Goal: Check status: Check status

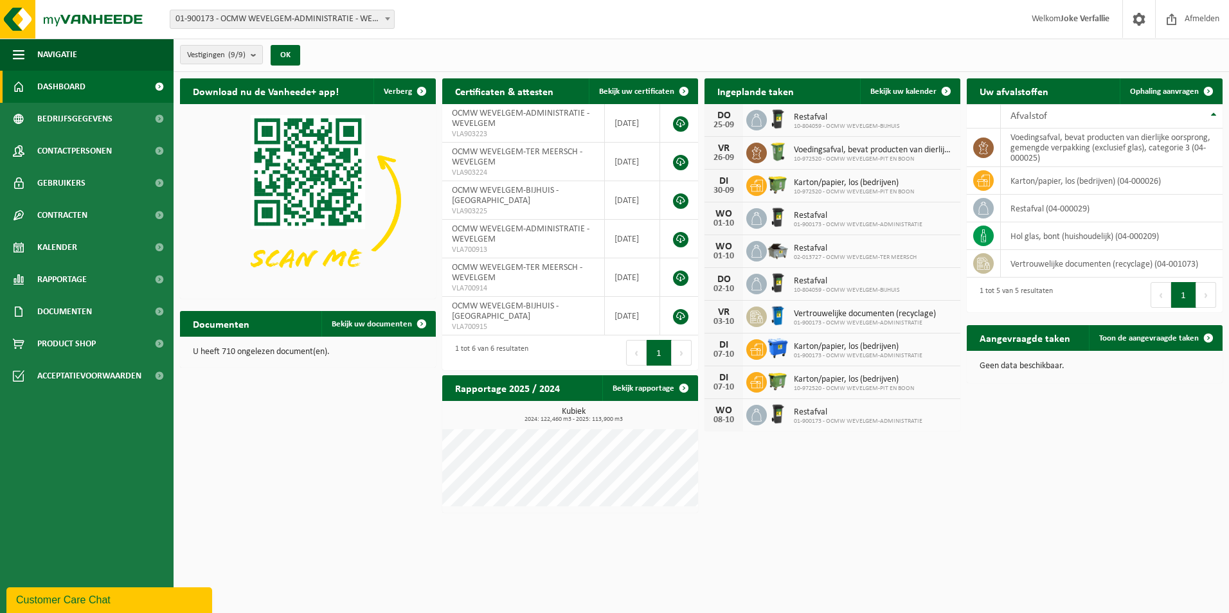
click at [823, 190] on span "10-972520 - OCMW WEVELGEM-PIT EN BOON" at bounding box center [854, 192] width 120 height 8
click at [799, 183] on span "Karton/papier, los (bedrijven)" at bounding box center [854, 183] width 120 height 10
click at [820, 183] on span "Karton/papier, los (bedrijven)" at bounding box center [854, 183] width 120 height 10
click at [51, 253] on span "Kalender" at bounding box center [57, 247] width 40 height 32
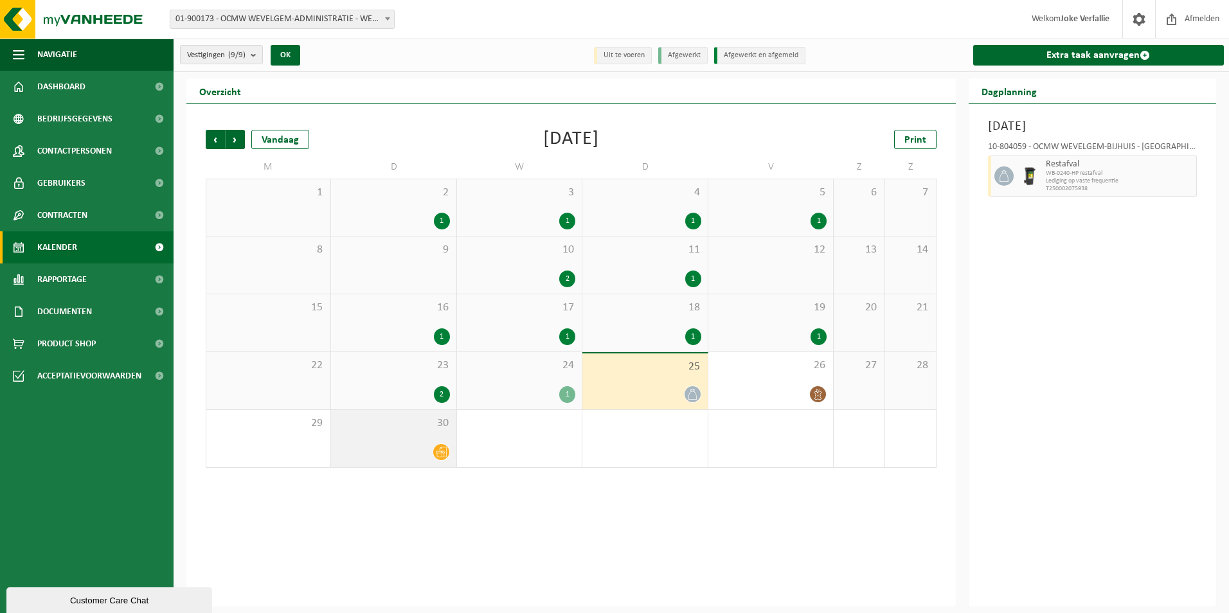
click at [420, 437] on div "30" at bounding box center [393, 438] width 125 height 57
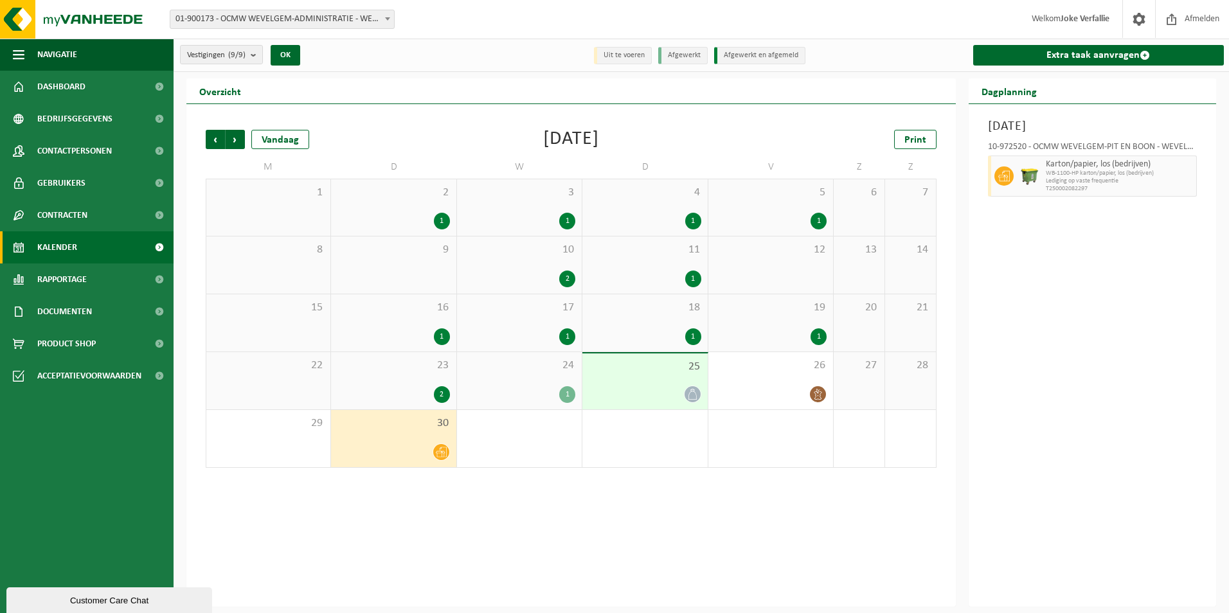
click at [417, 364] on span "23" at bounding box center [394, 366] width 112 height 14
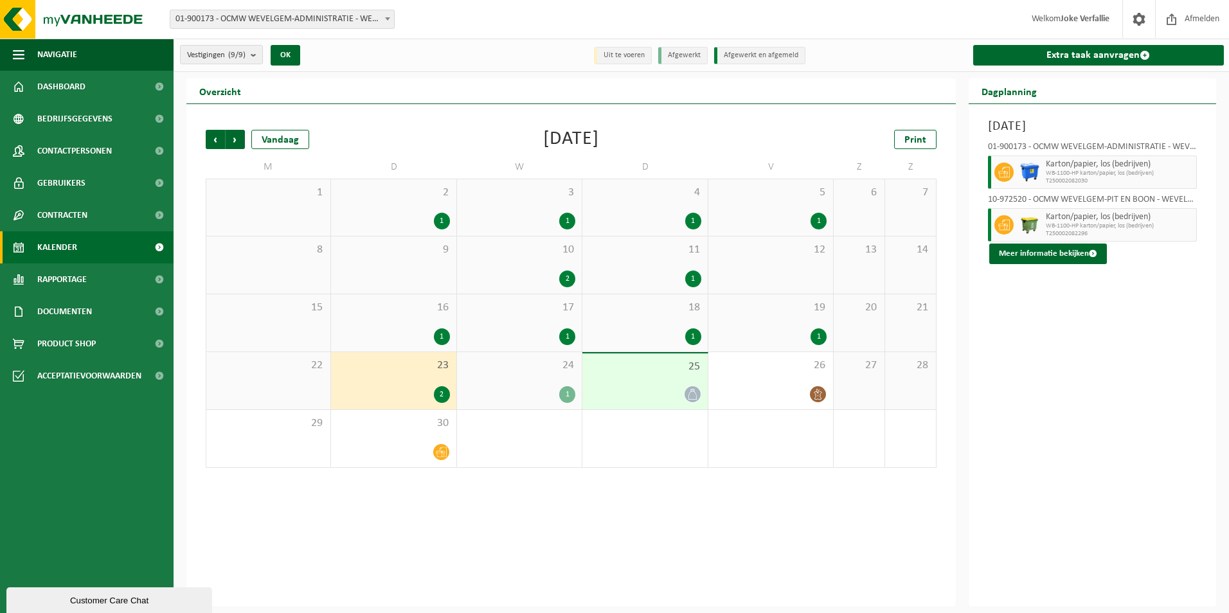
click at [415, 372] on span "23" at bounding box center [394, 366] width 112 height 14
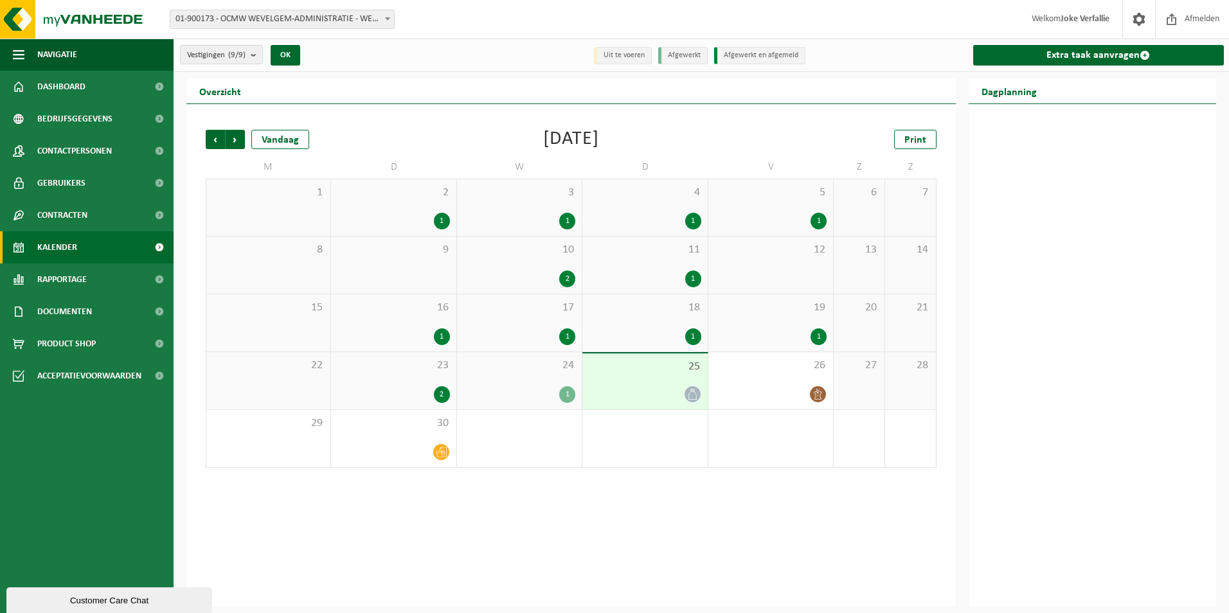
click at [415, 372] on span "23" at bounding box center [394, 366] width 112 height 14
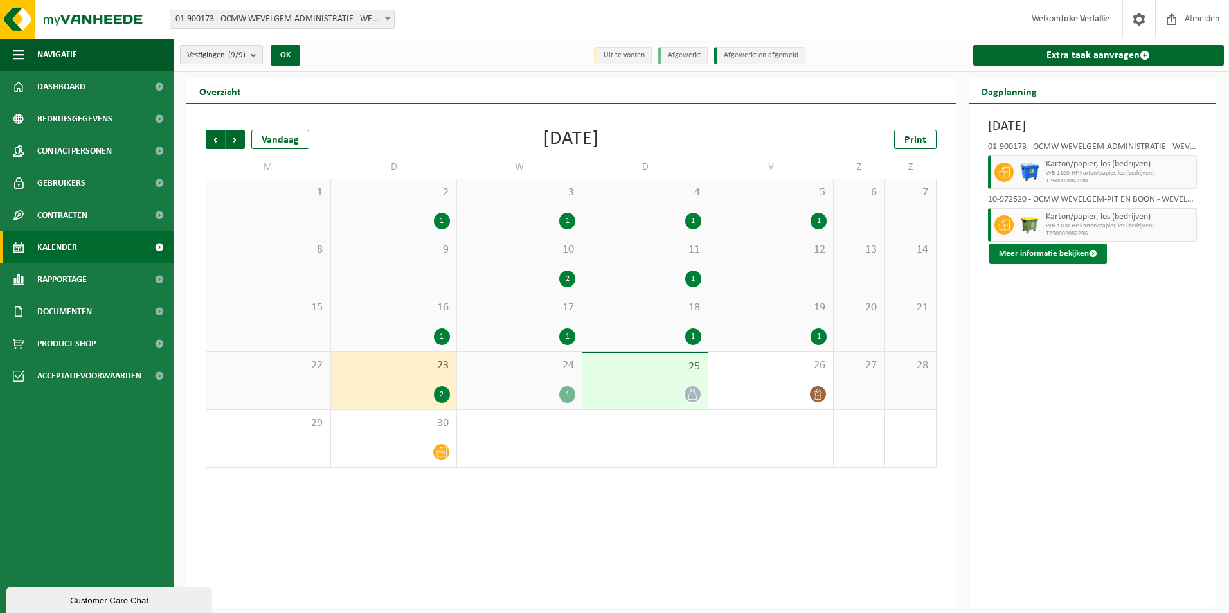
click at [1056, 257] on button "Meer informatie bekijken" at bounding box center [1048, 254] width 118 height 21
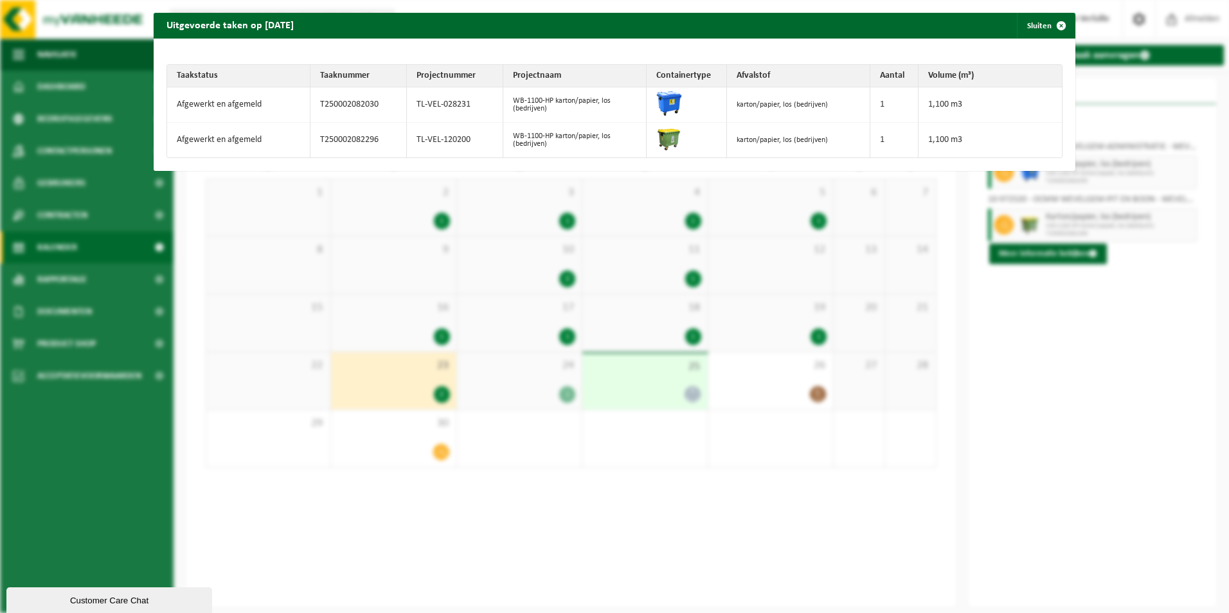
click at [71, 251] on div "Uitgevoerde taken op 2025-09-23 Sluiten Taakstatus Taaknummer Projectnummer Pro…" at bounding box center [614, 306] width 1229 height 613
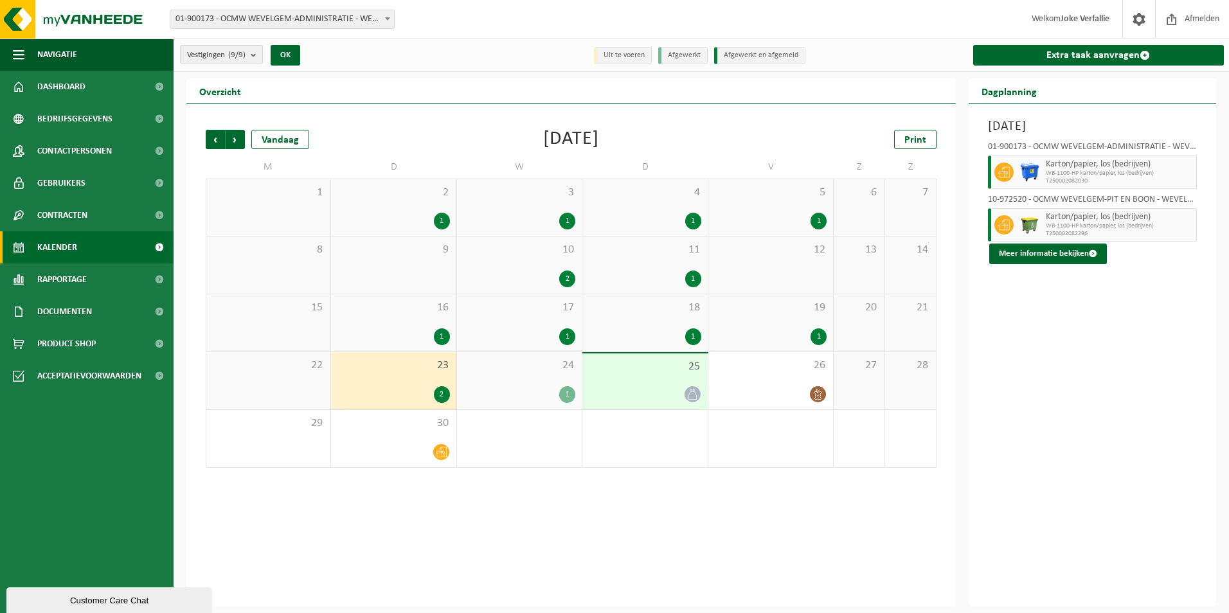
click at [67, 251] on span "Kalender" at bounding box center [57, 247] width 40 height 32
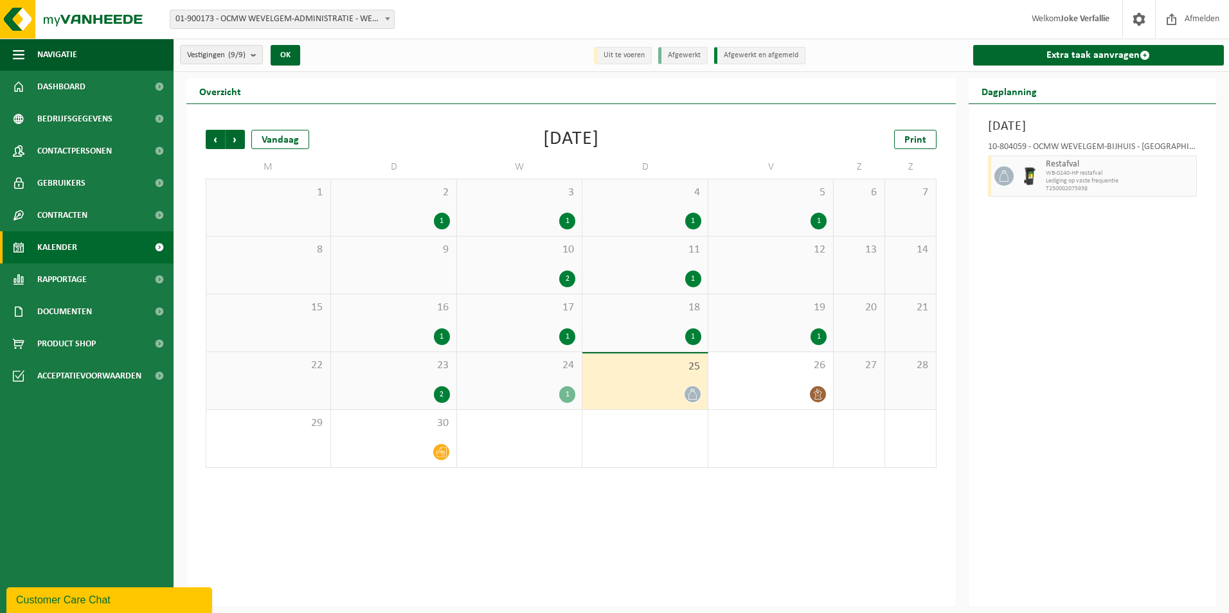
click at [417, 378] on div "23 2" at bounding box center [393, 380] width 125 height 57
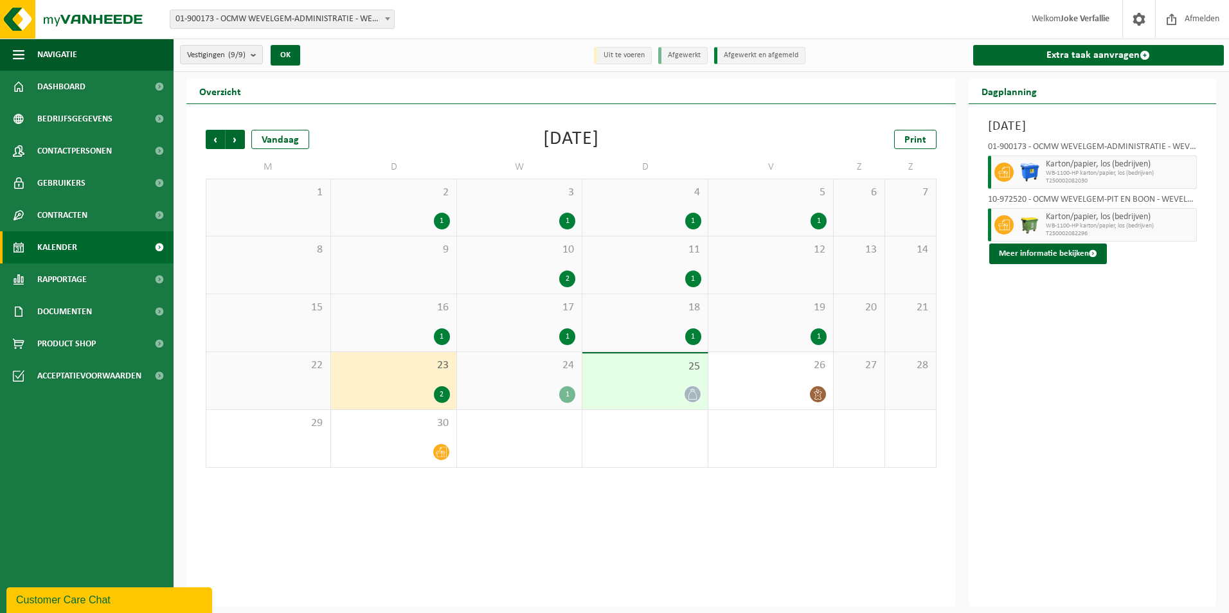
click at [1089, 164] on span "Karton/papier, los (bedrijven)" at bounding box center [1120, 164] width 148 height 10
drag, startPoint x: 1089, startPoint y: 164, endPoint x: 1056, endPoint y: 180, distance: 37.1
click at [1056, 180] on span "T250002082030" at bounding box center [1120, 181] width 148 height 8
click at [1047, 255] on button "Meer informatie bekijken" at bounding box center [1048, 254] width 118 height 21
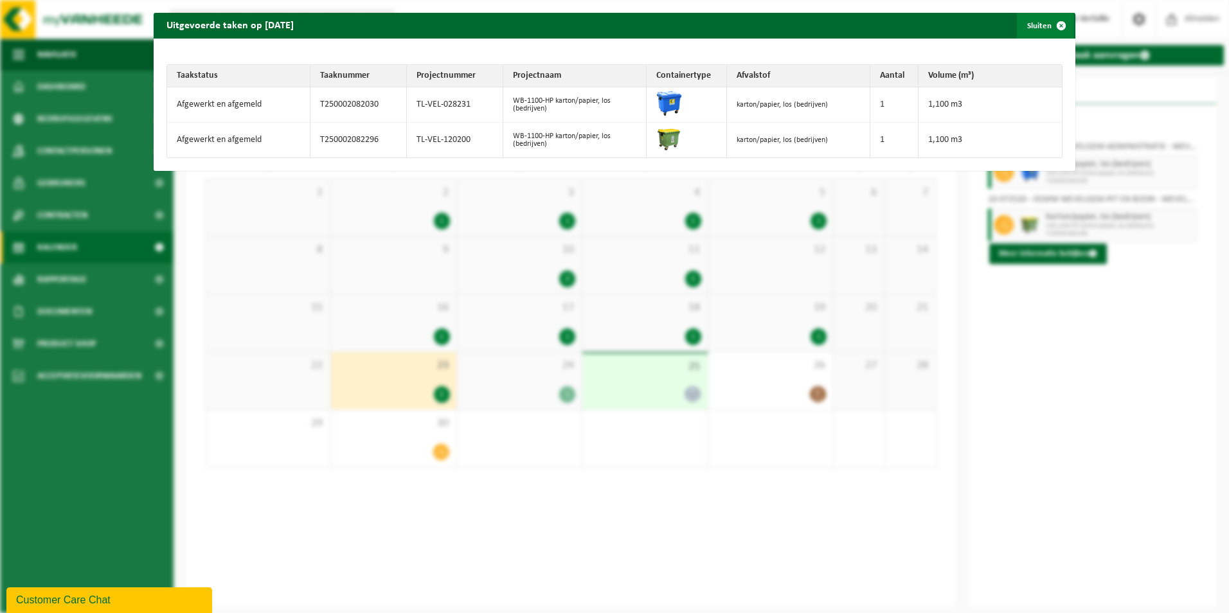
click at [1051, 20] on span "button" at bounding box center [1062, 26] width 26 height 26
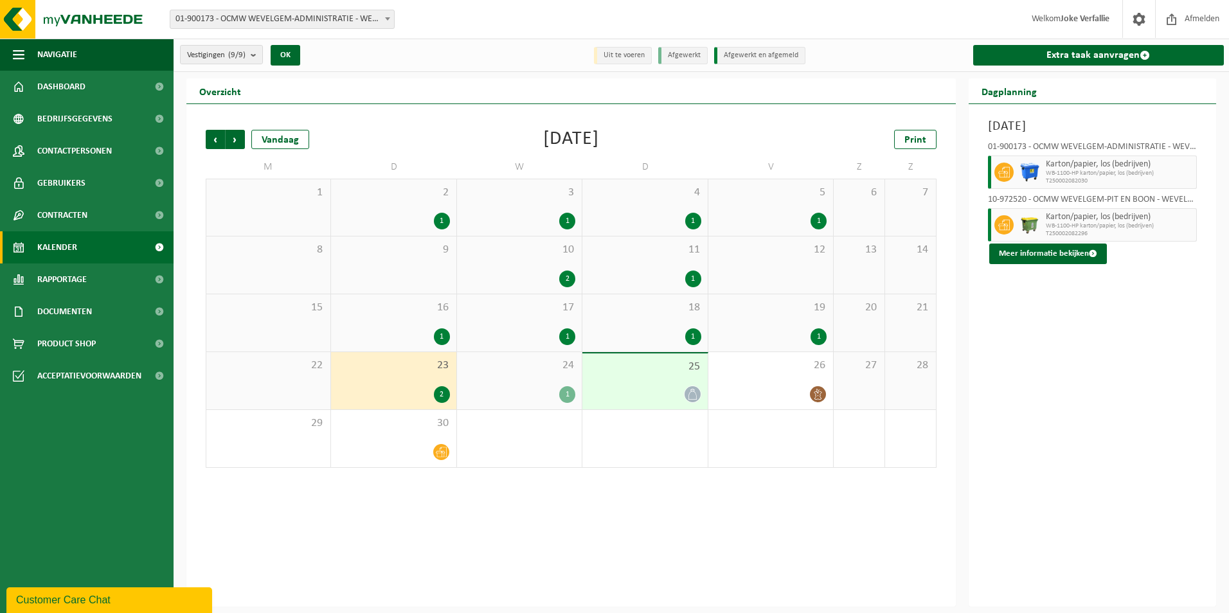
click at [1070, 175] on span "WB-1100-HP karton/papier, los (bedrijven)" at bounding box center [1120, 174] width 148 height 8
drag, startPoint x: 1070, startPoint y: 175, endPoint x: 1068, endPoint y: 253, distance: 78.5
click at [1068, 253] on button "Meer informatie bekijken" at bounding box center [1048, 254] width 118 height 21
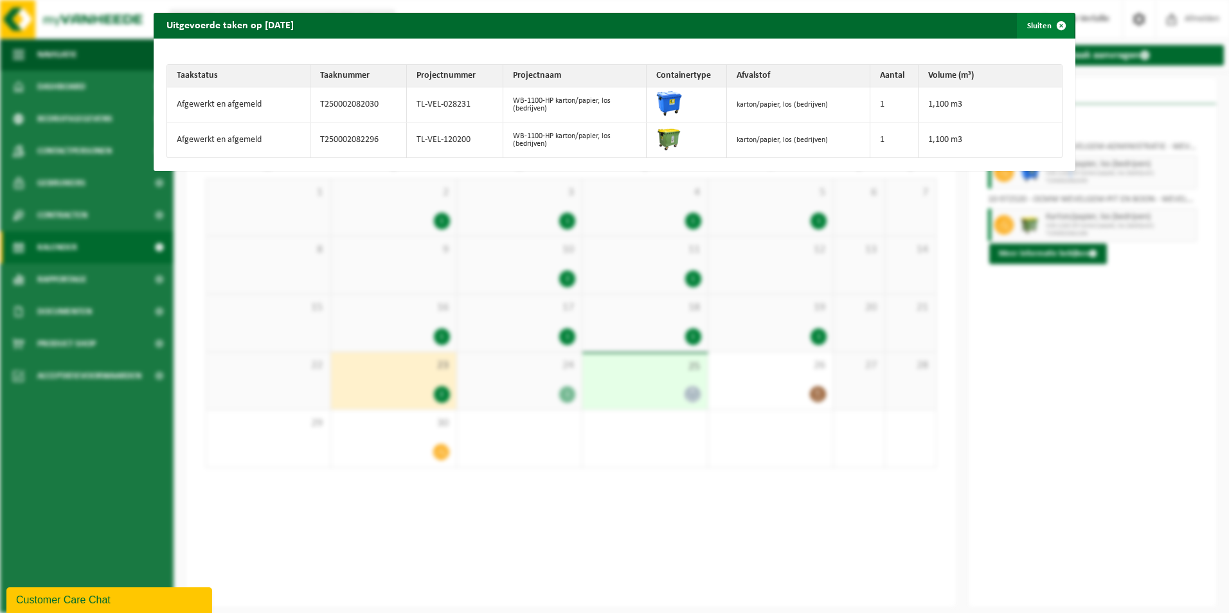
click at [1053, 28] on span "button" at bounding box center [1062, 26] width 26 height 26
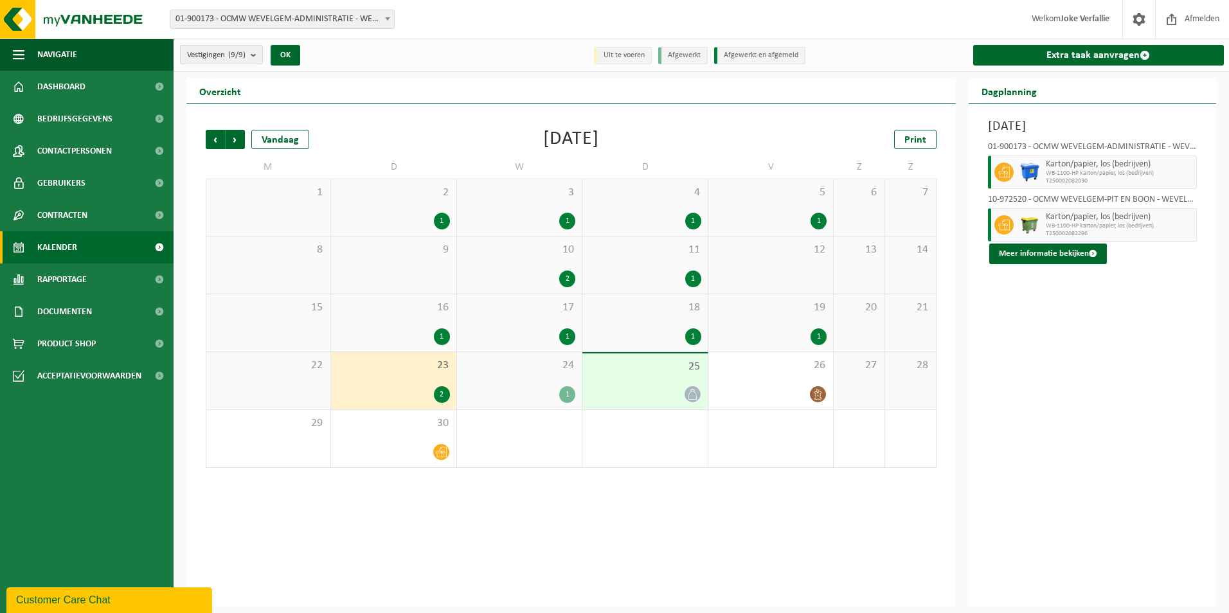
click at [1072, 229] on span "WB-1100-HP karton/papier, los (bedrijven)" at bounding box center [1120, 226] width 148 height 8
click at [1103, 177] on span "T250002082030" at bounding box center [1120, 181] width 148 height 8
click at [1102, 175] on span "WB-1100-HP karton/papier, los (bedrijven)" at bounding box center [1120, 174] width 148 height 8
drag, startPoint x: 1102, startPoint y: 175, endPoint x: 1039, endPoint y: 250, distance: 98.1
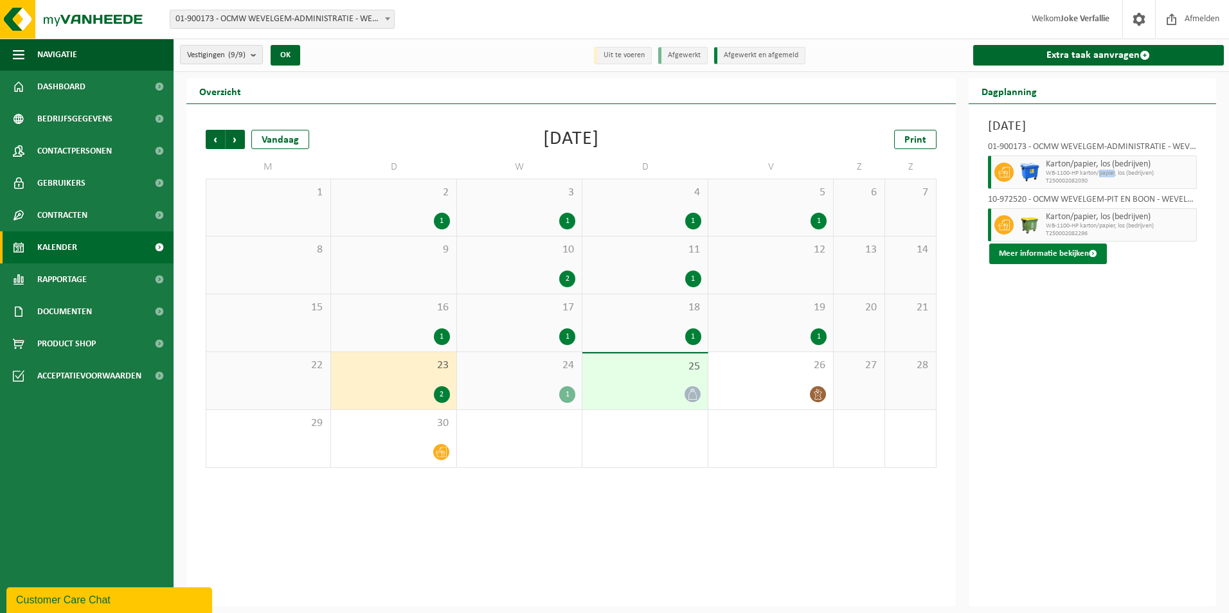
click at [1039, 250] on button "Meer informatie bekijken" at bounding box center [1048, 254] width 118 height 21
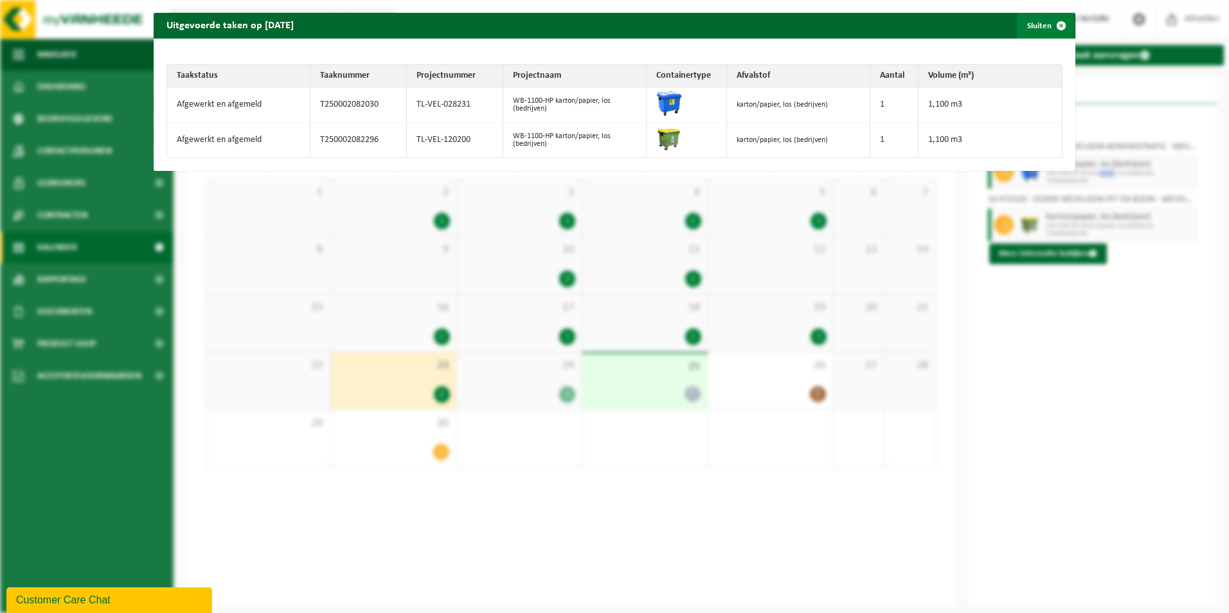
click at [1054, 27] on span "button" at bounding box center [1062, 26] width 26 height 26
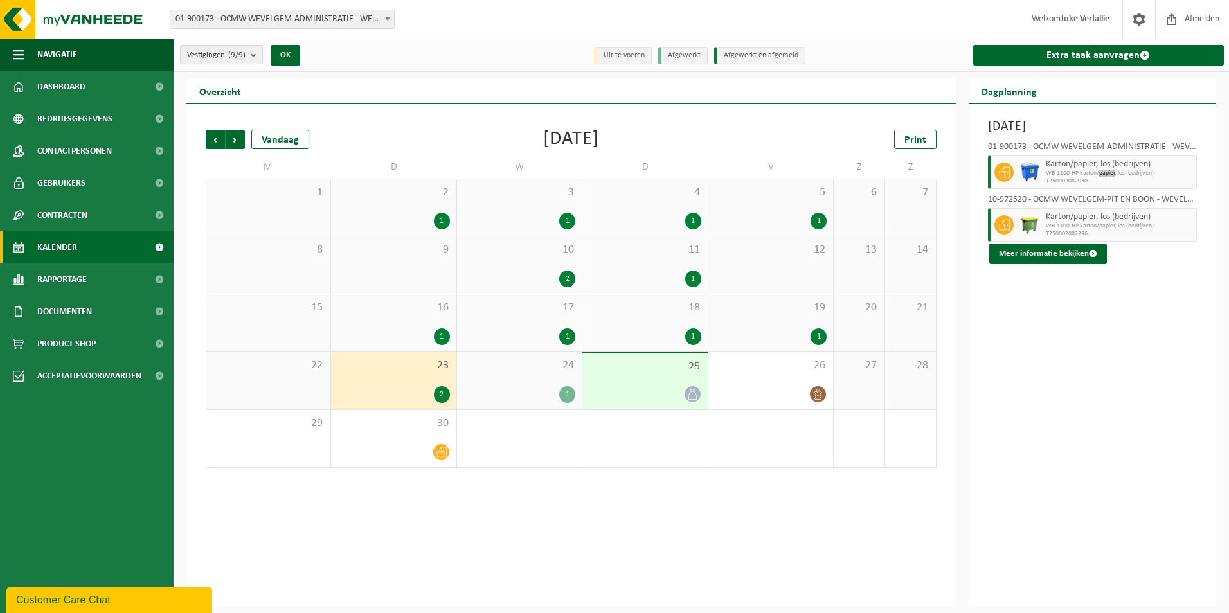
click at [93, 600] on div "Customer Care Chat" at bounding box center [109, 600] width 186 height 15
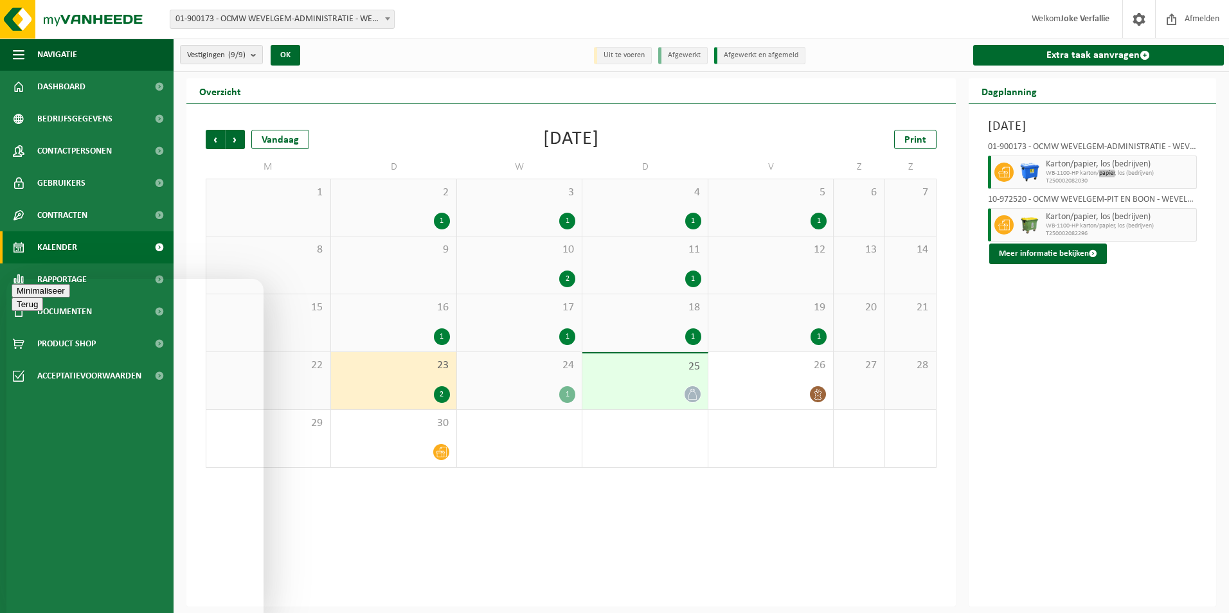
click at [70, 296] on button "Minimaliseer" at bounding box center [41, 291] width 59 height 14
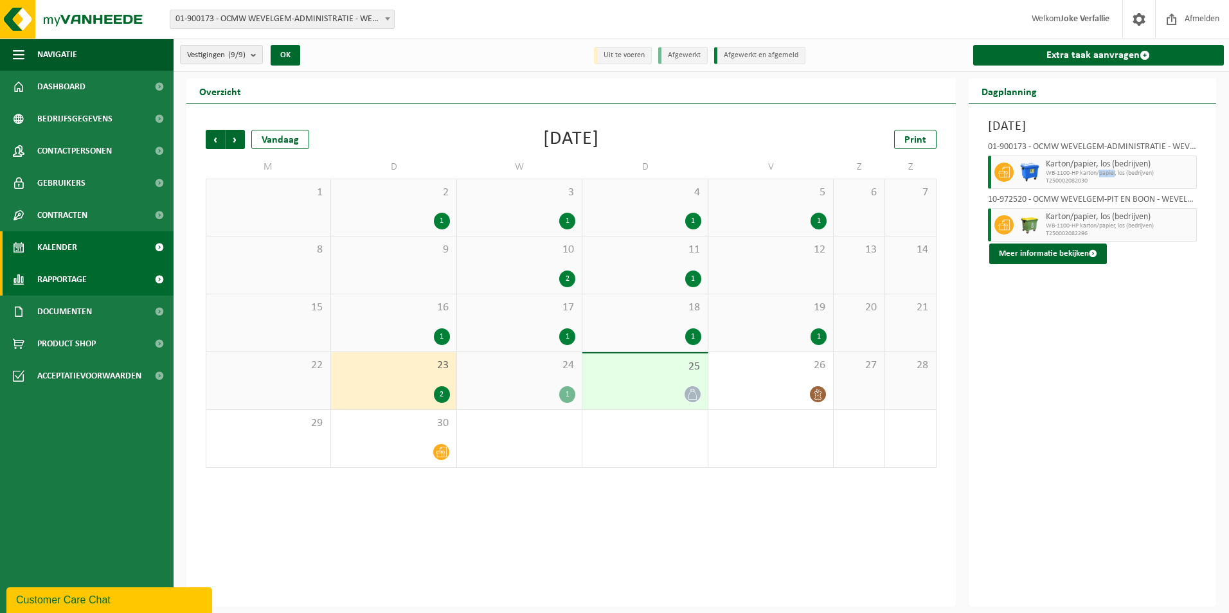
click at [46, 271] on span "Rapportage" at bounding box center [62, 280] width 50 height 32
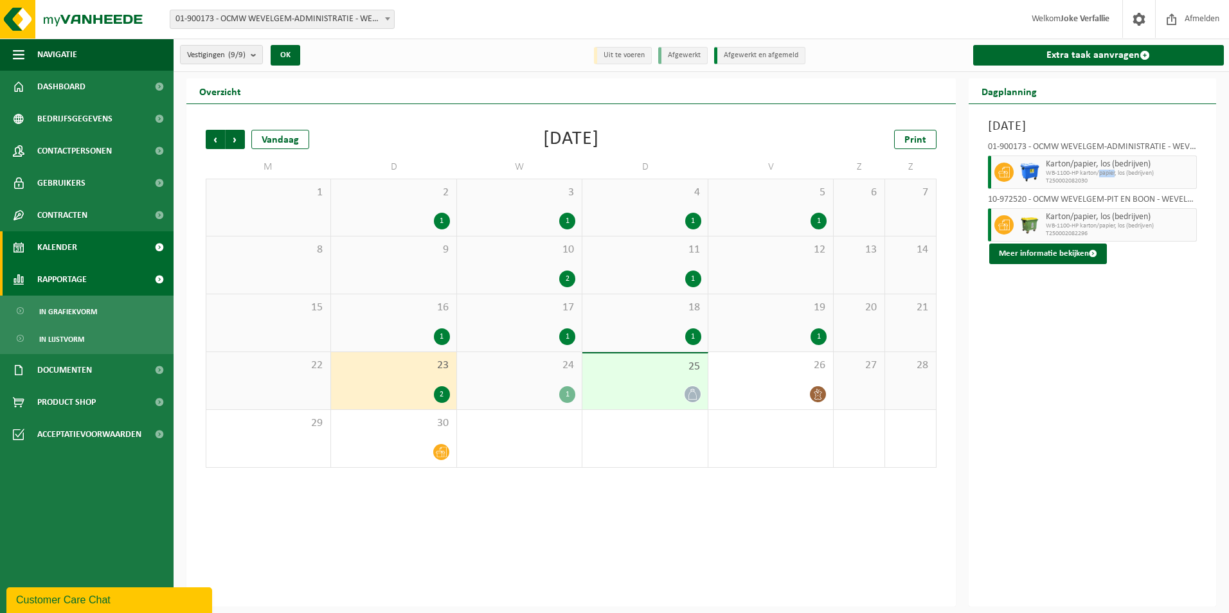
click at [46, 281] on span "Rapportage" at bounding box center [62, 280] width 50 height 32
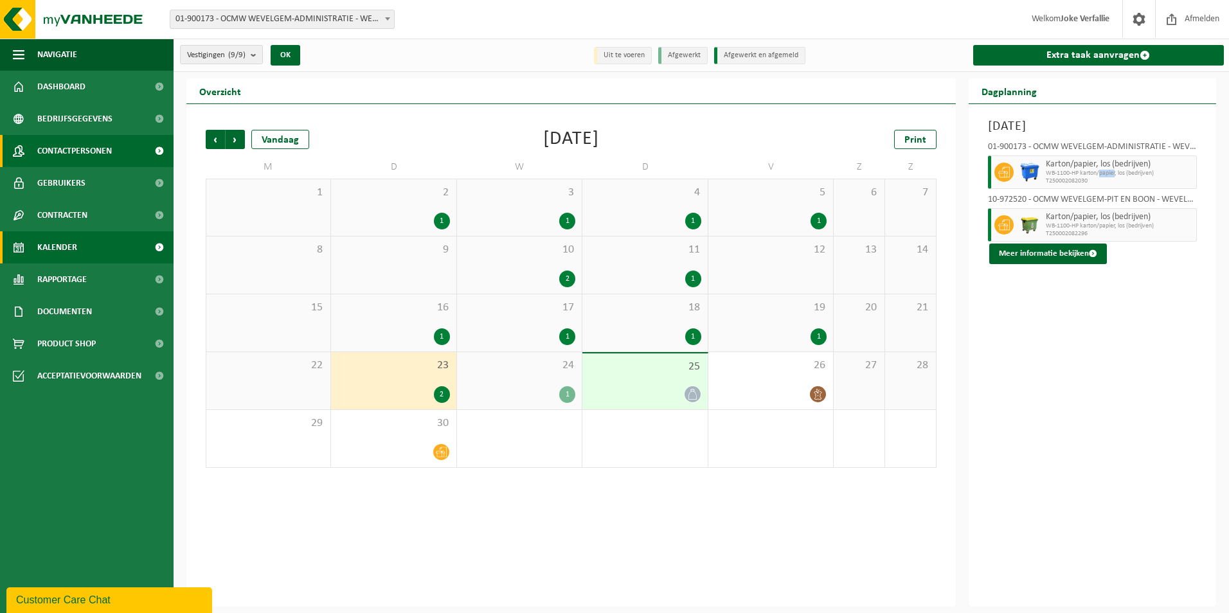
click at [53, 153] on span "Contactpersonen" at bounding box center [74, 151] width 75 height 32
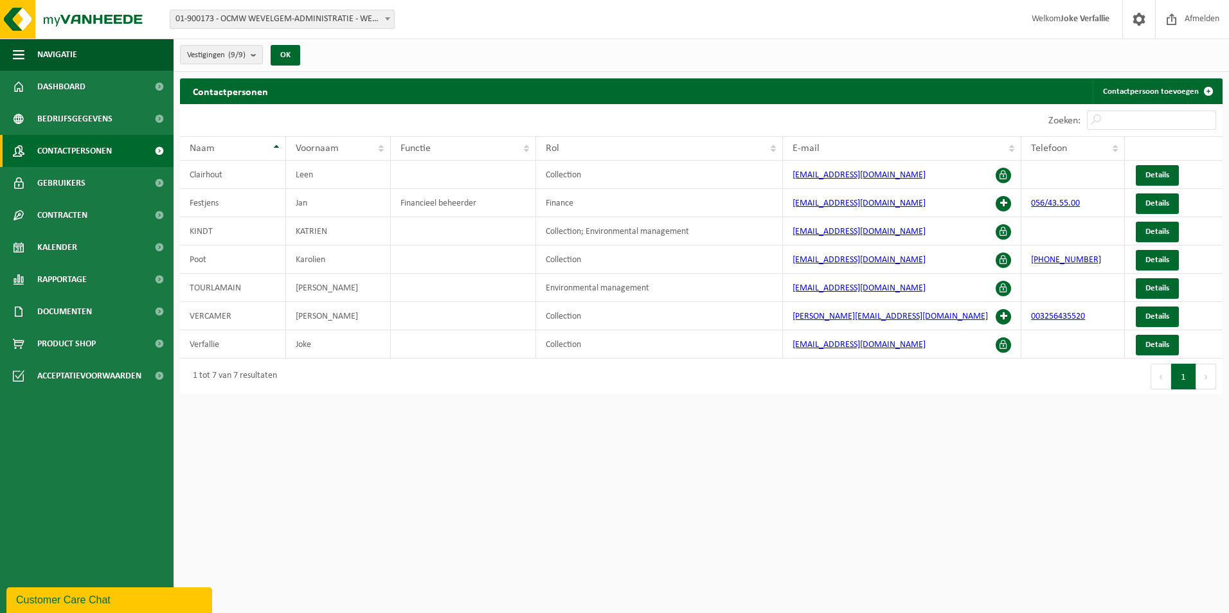
click at [64, 152] on span "Contactpersonen" at bounding box center [74, 151] width 75 height 32
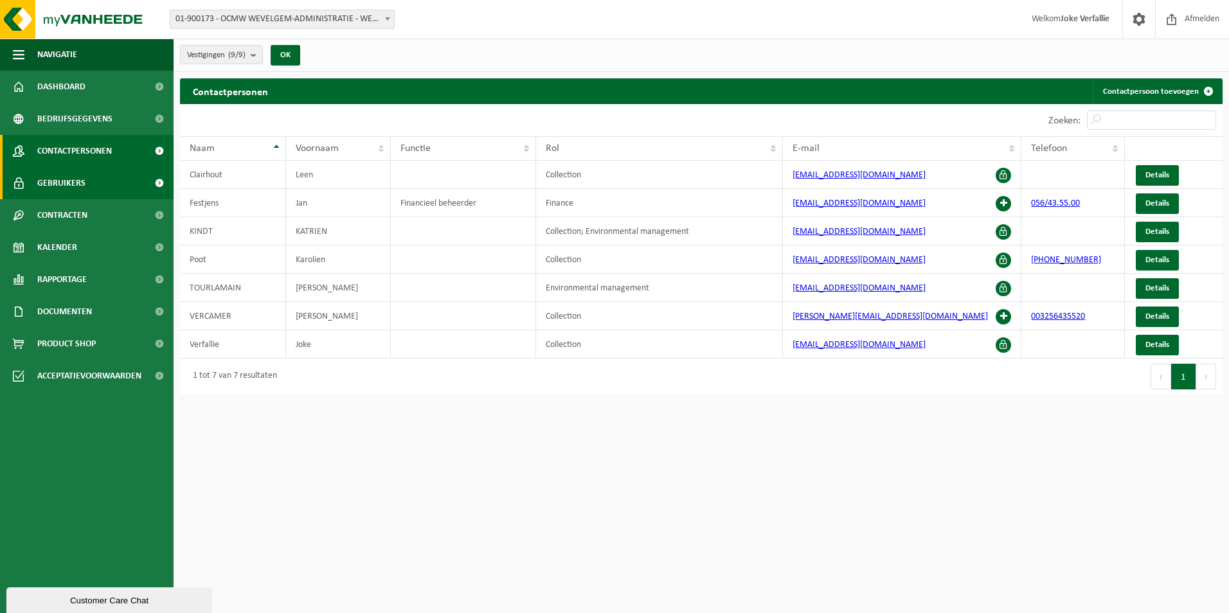
click at [58, 186] on span "Gebruikers" at bounding box center [61, 183] width 48 height 32
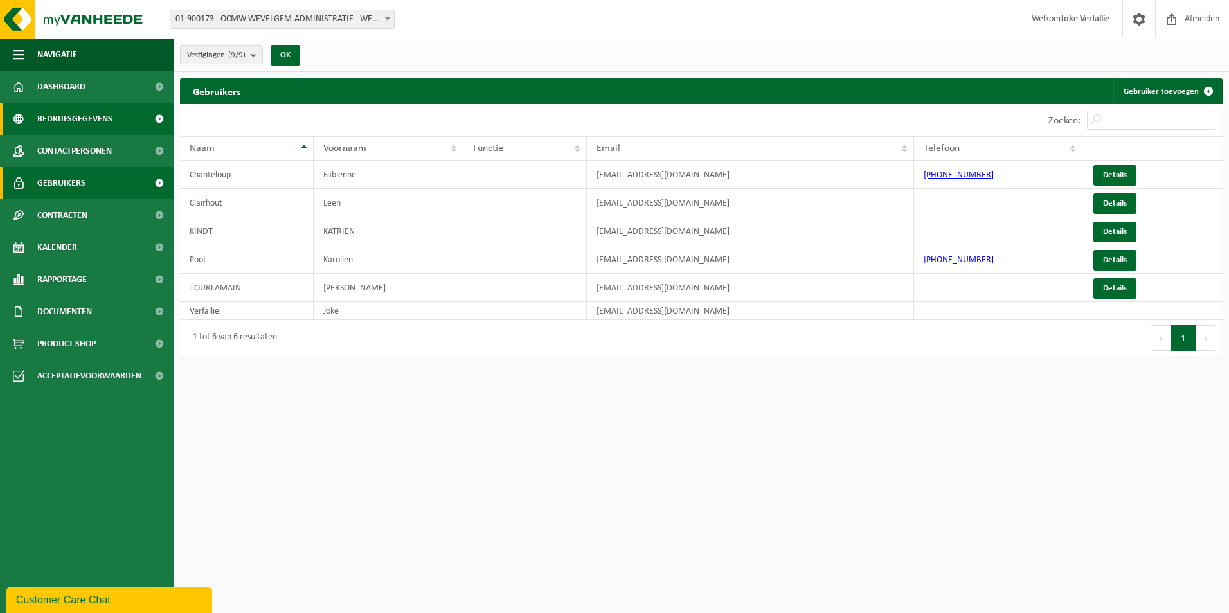
click at [61, 121] on span "Bedrijfsgegevens" at bounding box center [74, 119] width 75 height 32
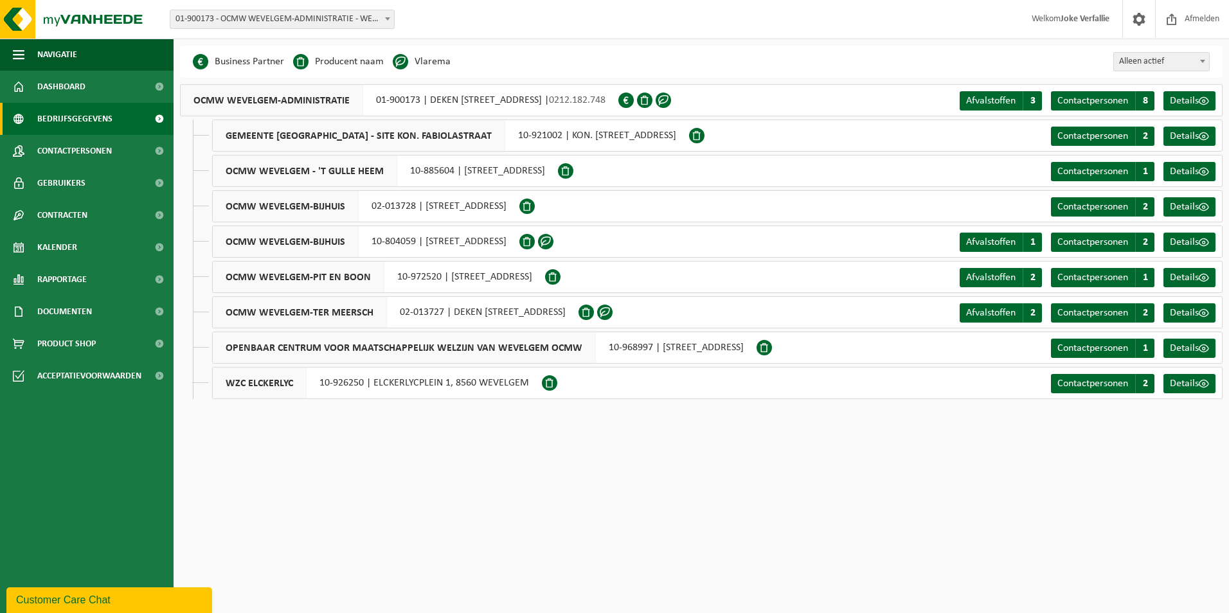
click at [548, 98] on div "OCMW WEVELGEM-ADMINISTRATIE 01-900173 | DEKEN JONCKHEERESTRAAT 9, 8560 WEVELGEM…" at bounding box center [399, 100] width 438 height 32
click at [1003, 102] on span "Afvalstoffen" at bounding box center [991, 101] width 50 height 10
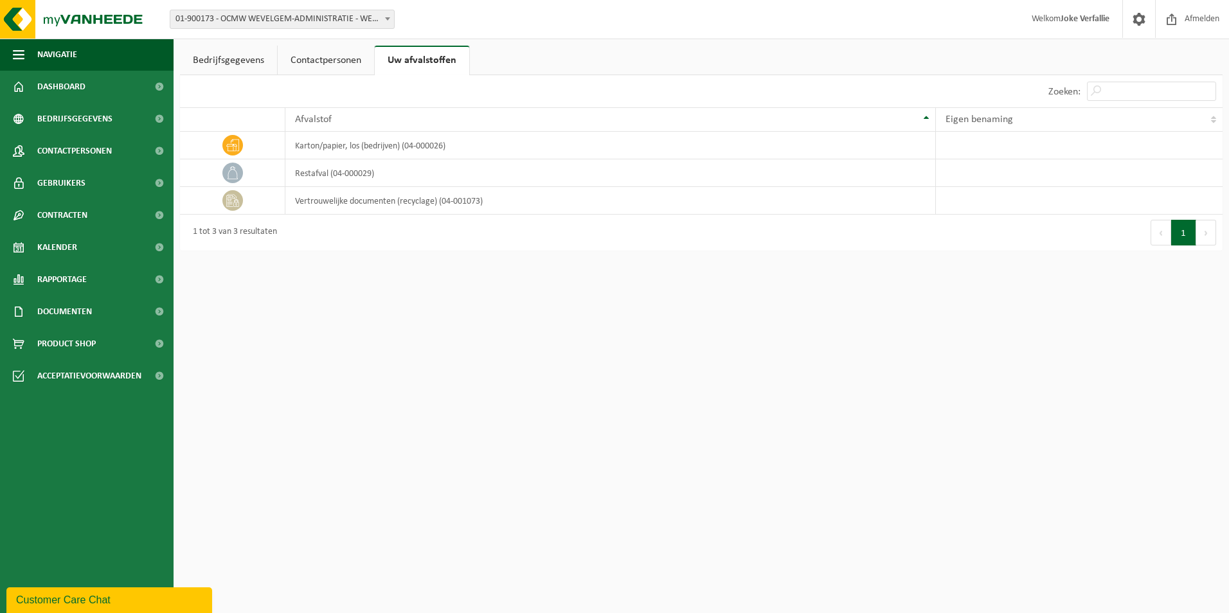
click at [327, 60] on link "Contactpersonen" at bounding box center [326, 61] width 96 height 30
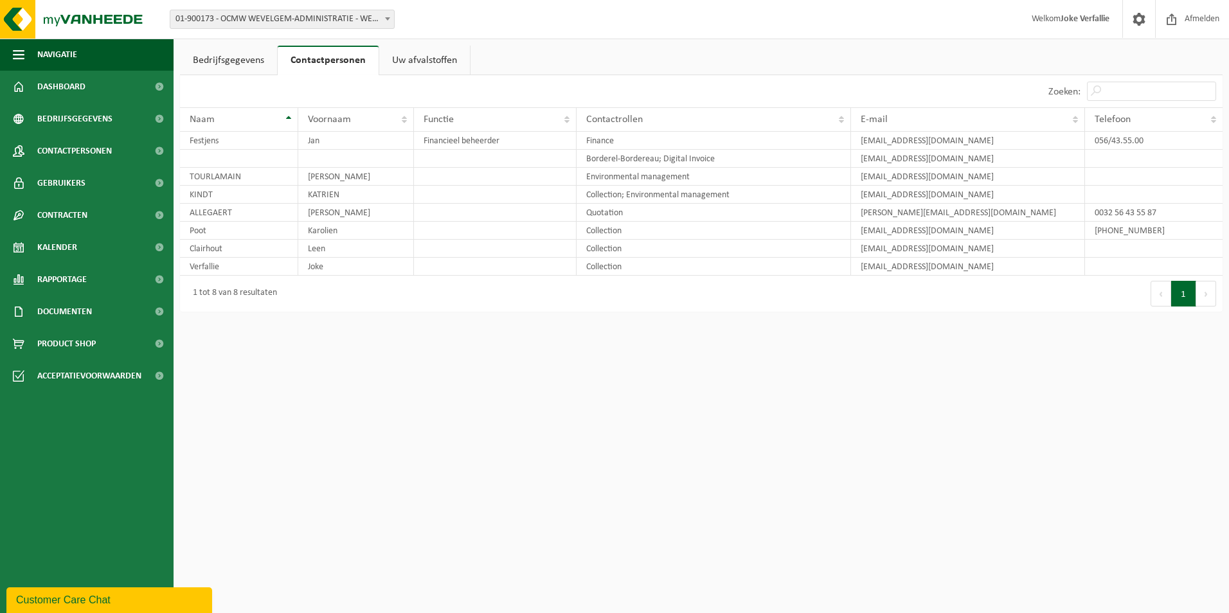
click at [231, 63] on link "Bedrijfsgegevens" at bounding box center [228, 61] width 97 height 30
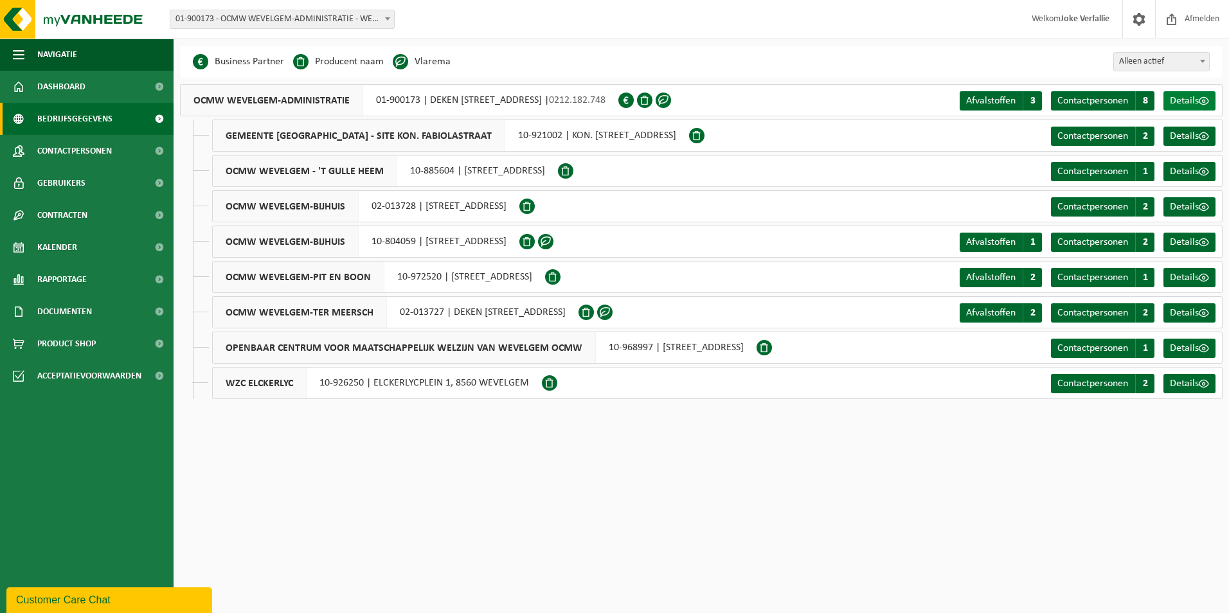
click at [1187, 101] on span "Details" at bounding box center [1184, 101] width 29 height 10
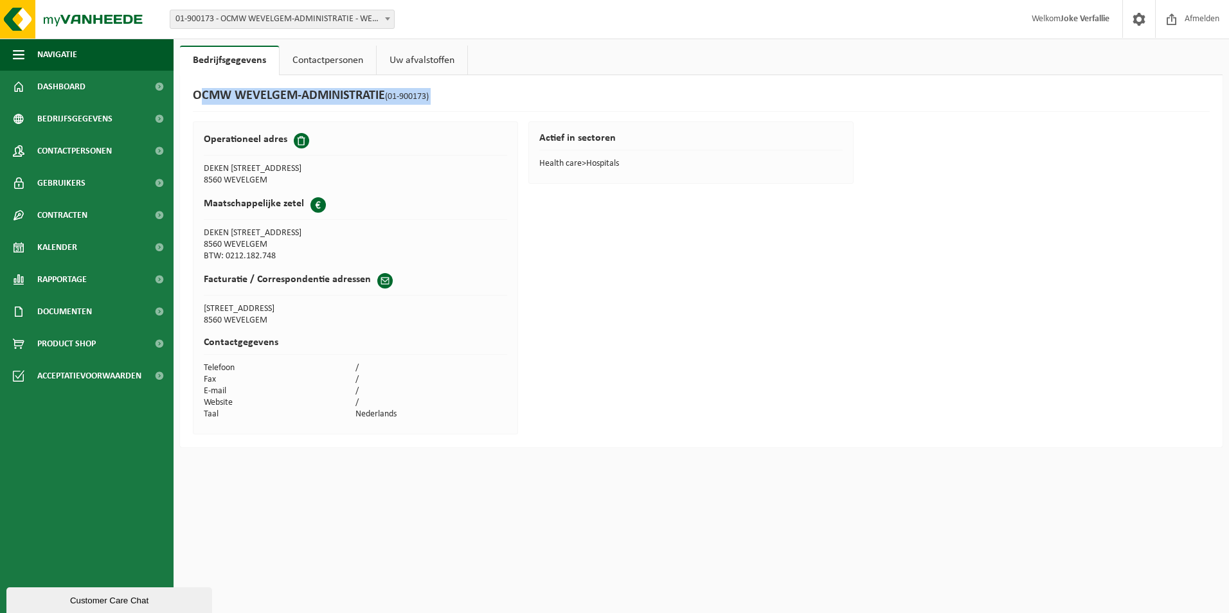
drag, startPoint x: 194, startPoint y: 96, endPoint x: 442, endPoint y: 105, distance: 248.3
click at [442, 105] on div "OCMW WEVELGEM-ADMINISTRATIE (01-900173)" at bounding box center [701, 100] width 1017 height 24
copy div "OCMW WEVELGEM-ADMINISTRATIE (01-900173)"
click at [309, 55] on link "Contactpersonen" at bounding box center [328, 61] width 96 height 30
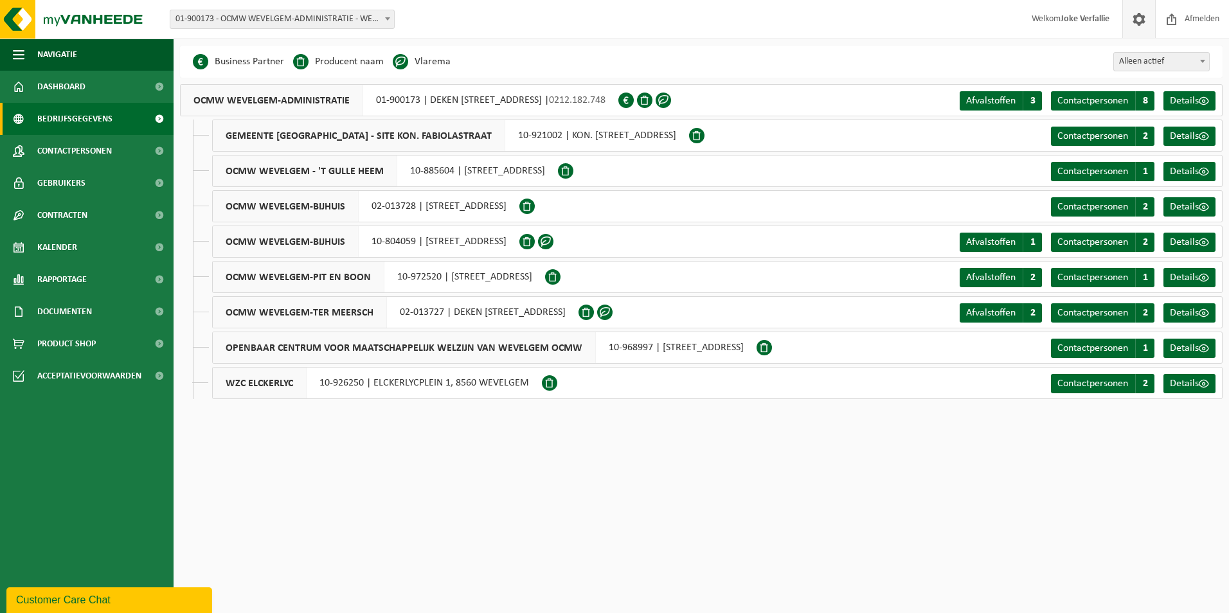
click at [1138, 18] on span at bounding box center [1139, 19] width 19 height 38
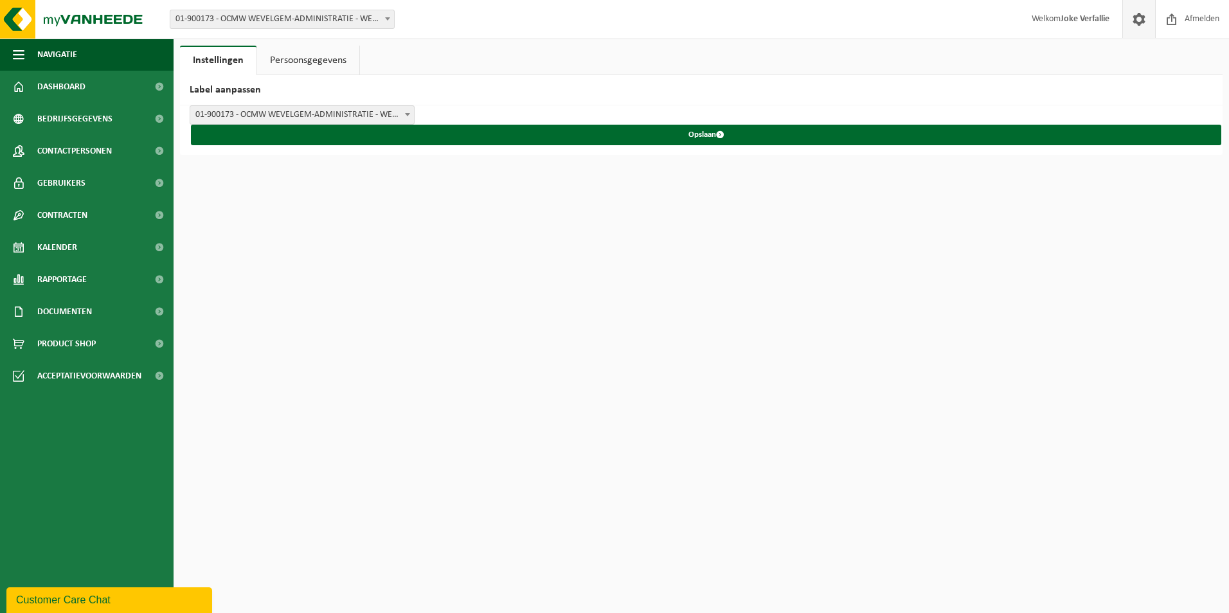
click at [95, 591] on button "Customer Care Chat" at bounding box center [109, 601] width 206 height 26
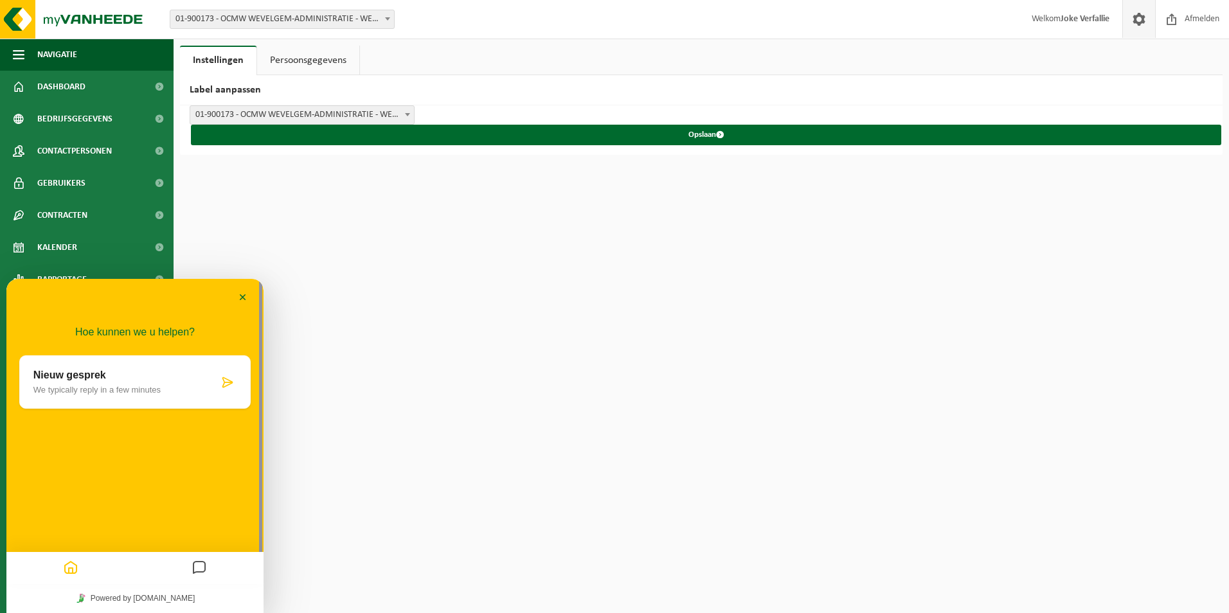
click at [201, 566] on icon "Messages" at bounding box center [199, 568] width 15 height 25
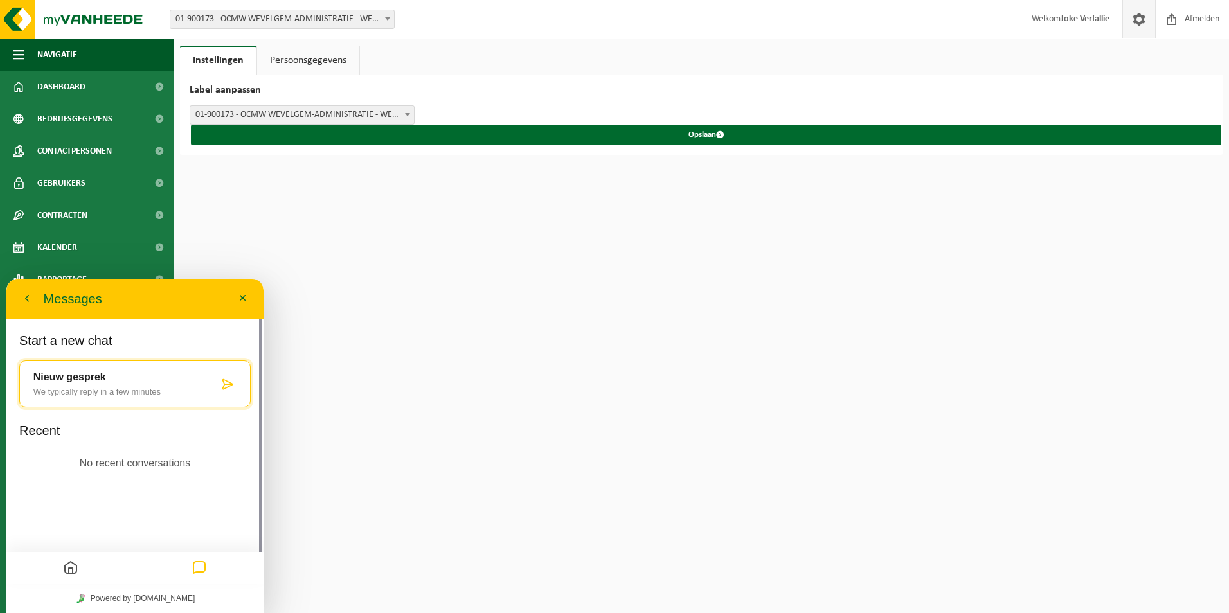
click at [60, 566] on button "Home" at bounding box center [71, 568] width 22 height 25
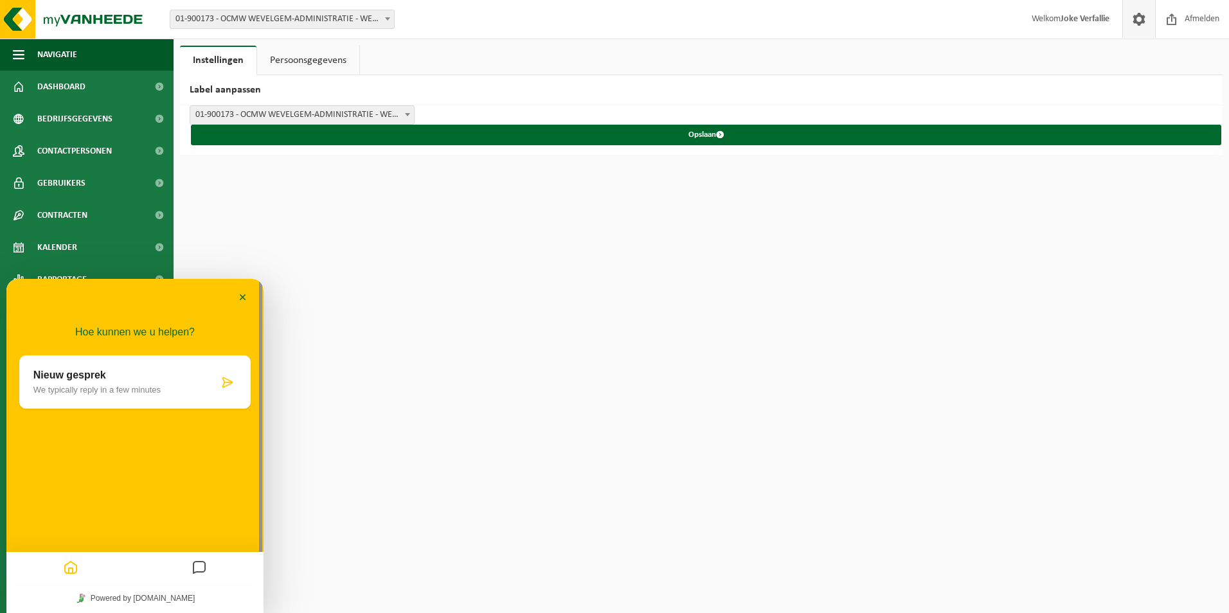
click at [152, 385] on p "We typically reply in a few minutes" at bounding box center [125, 390] width 185 height 10
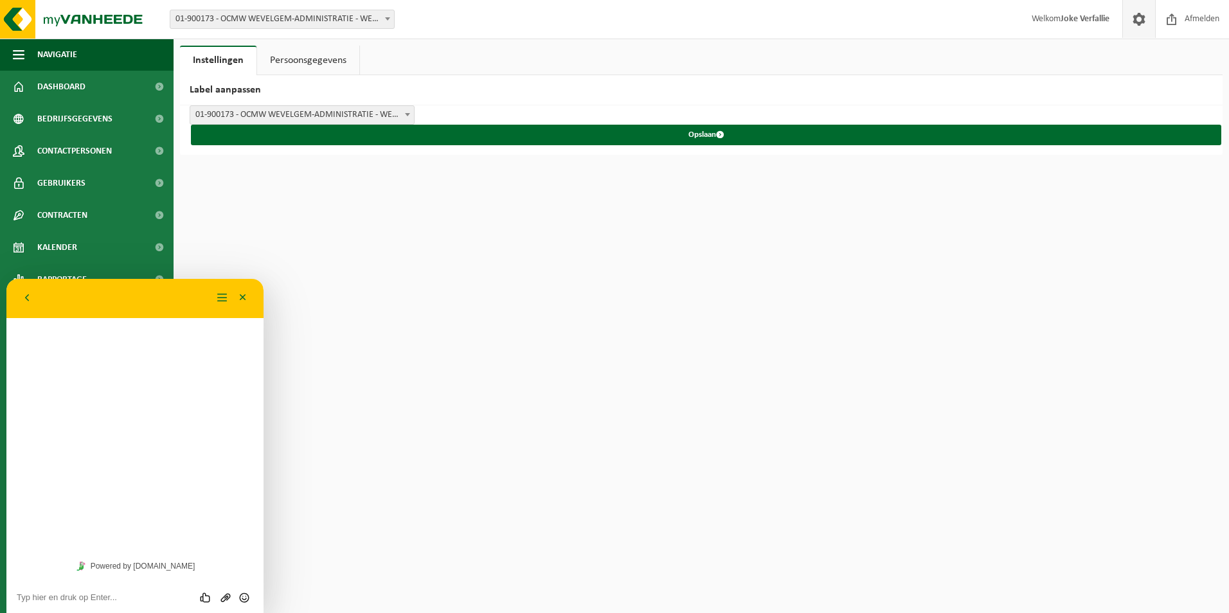
click at [111, 594] on textarea at bounding box center [135, 598] width 237 height 10
click at [638, 414] on html "Vestiging: 01-900173 - OCMW WEVELGEM-ADMINISTRATIE - [GEOGRAPHIC_DATA] 10-92100…" at bounding box center [614, 306] width 1229 height 613
click at [91, 54] on button "Navigatie" at bounding box center [87, 55] width 174 height 32
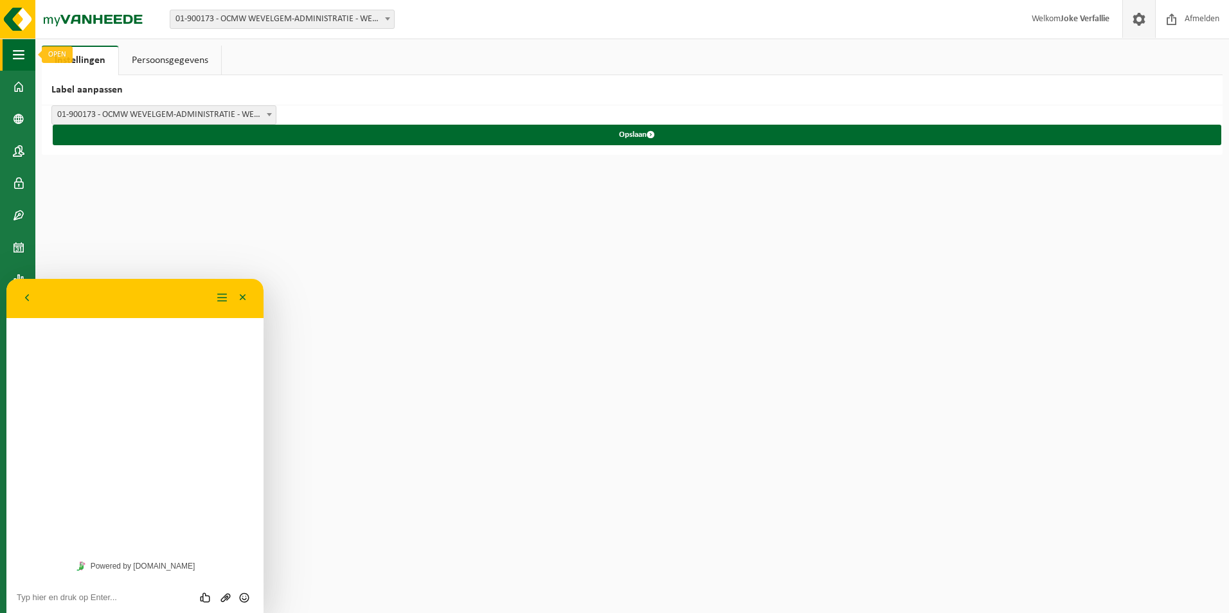
click at [23, 51] on span "button" at bounding box center [19, 55] width 12 height 32
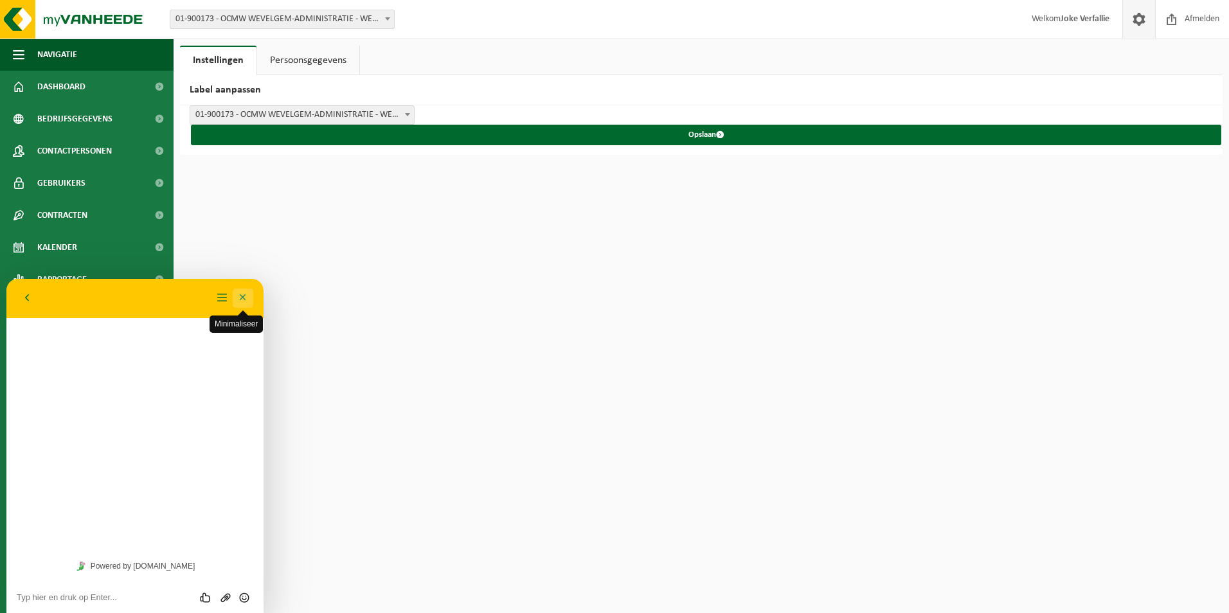
drag, startPoint x: 244, startPoint y: 298, endPoint x: 296, endPoint y: 582, distance: 288.4
click at [244, 298] on button "Minimaliseer" at bounding box center [243, 298] width 21 height 19
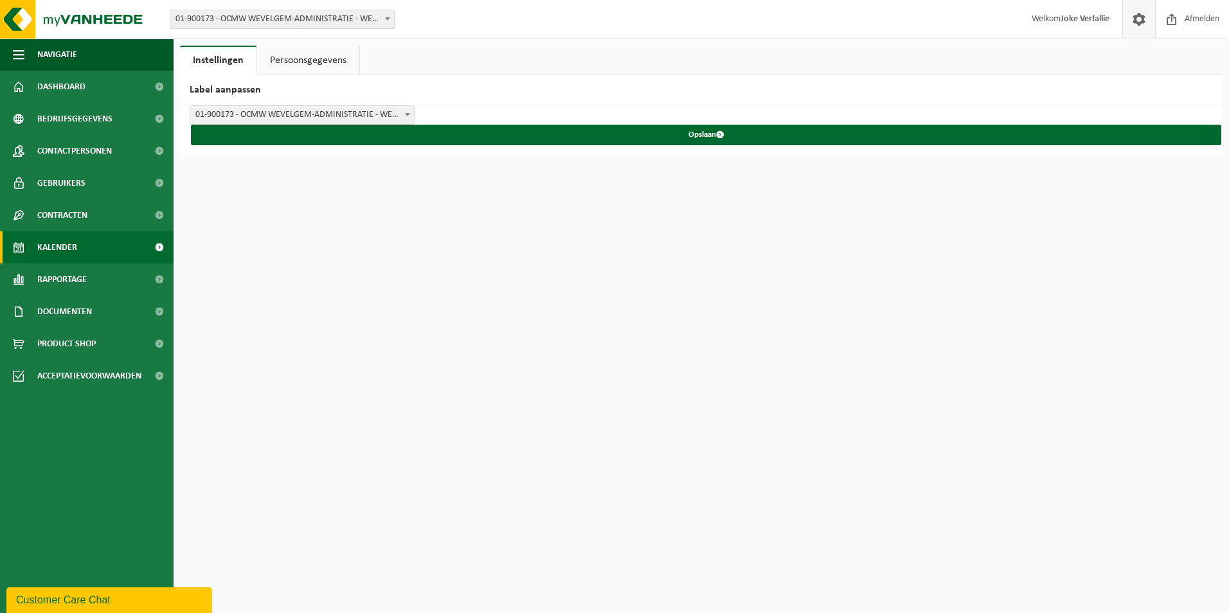
click at [51, 240] on span "Kalender" at bounding box center [57, 247] width 40 height 32
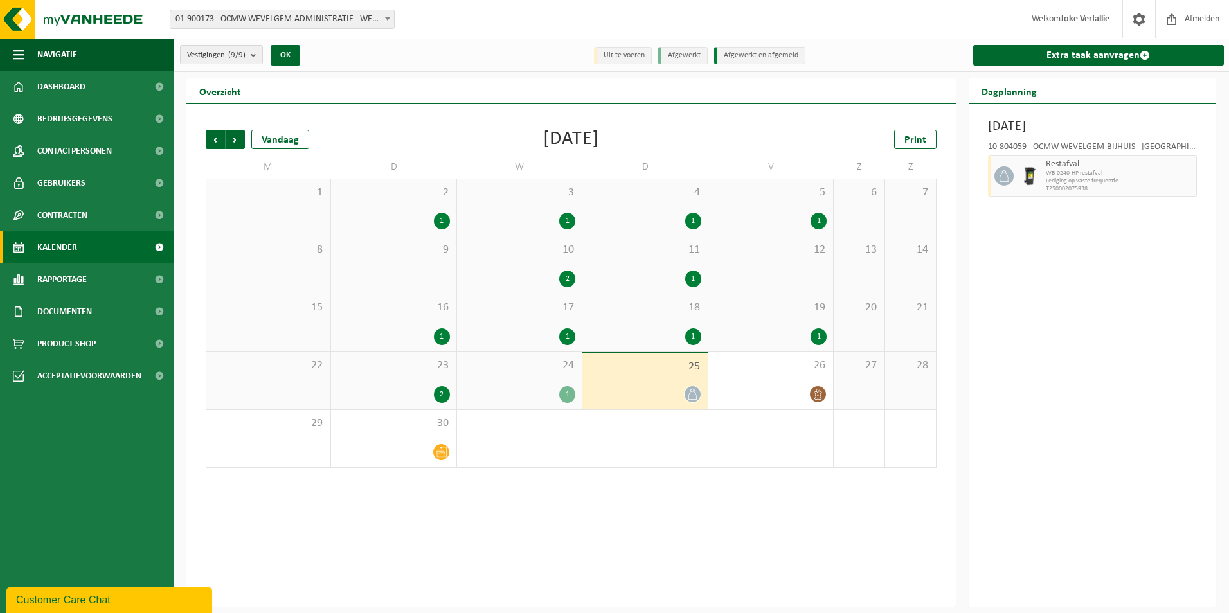
click at [417, 388] on div "2" at bounding box center [394, 394] width 112 height 17
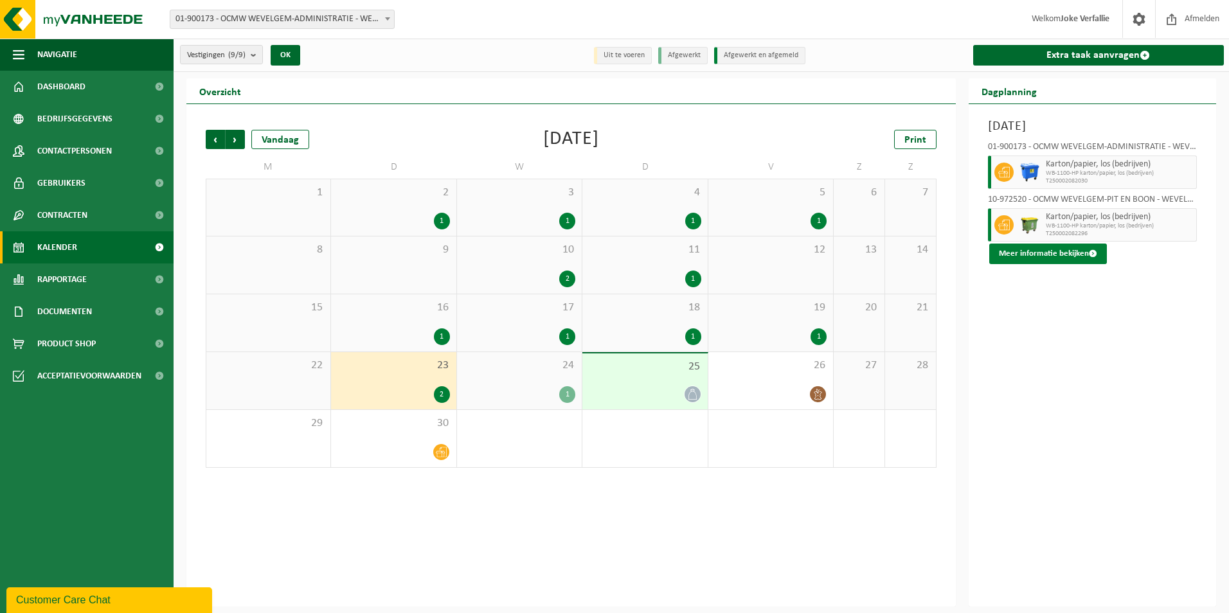
click at [1024, 253] on button "Meer informatie bekijken" at bounding box center [1048, 254] width 118 height 21
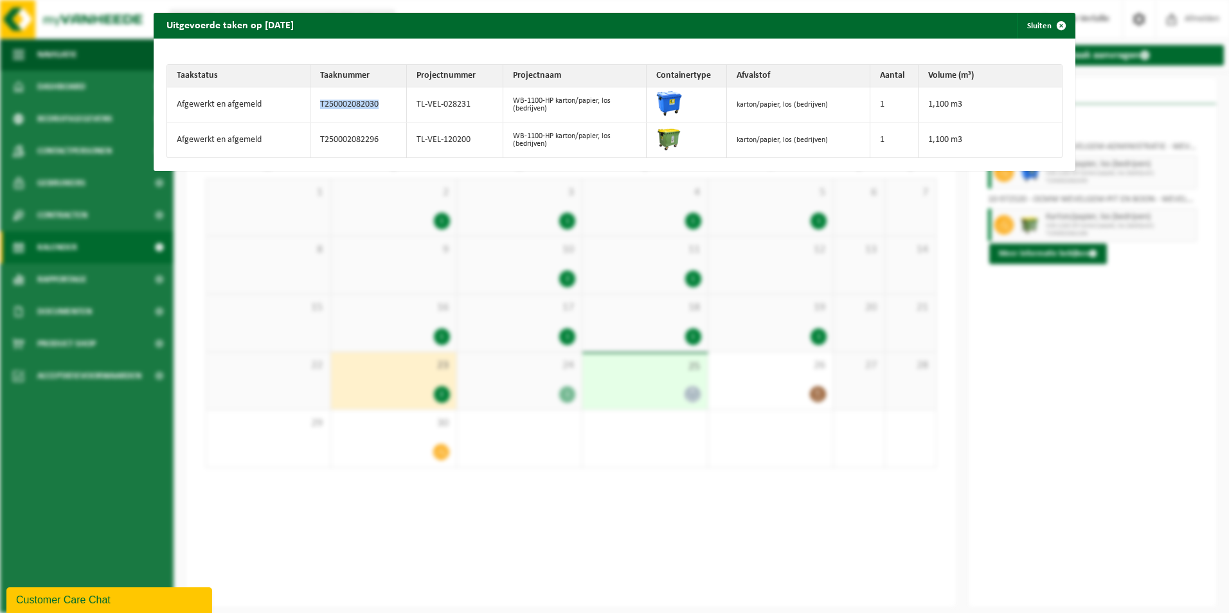
drag, startPoint x: 318, startPoint y: 105, endPoint x: 375, endPoint y: 104, distance: 57.2
click at [375, 104] on td "T250002082030" at bounding box center [359, 104] width 96 height 35
copy td "T250002082030"
click at [1052, 24] on span "button" at bounding box center [1062, 26] width 26 height 26
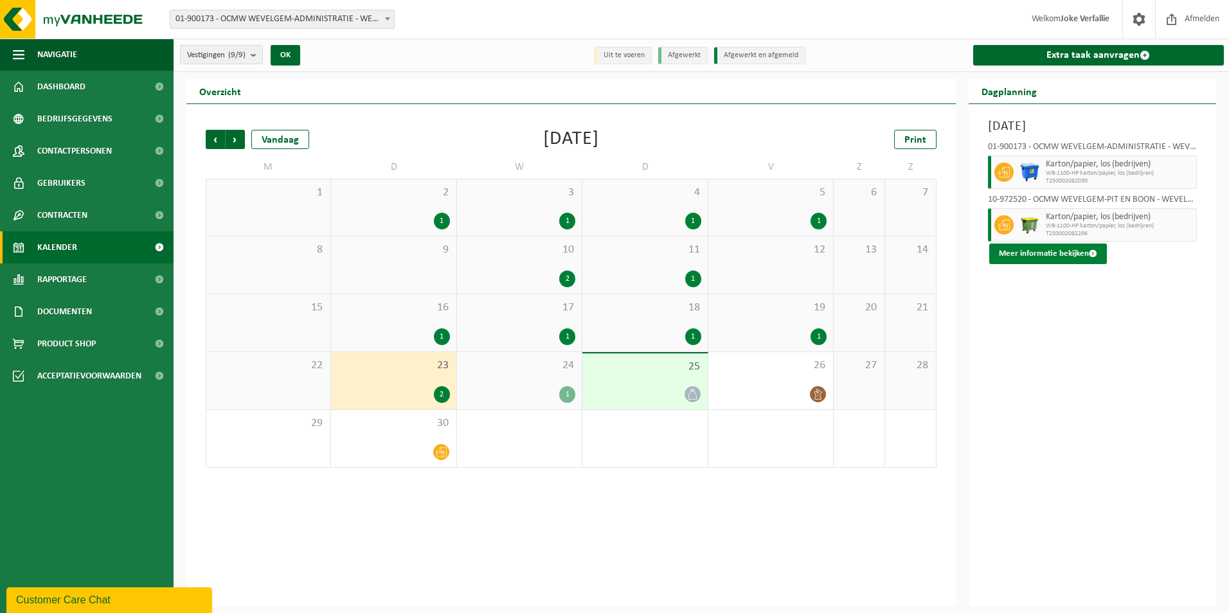
click at [1043, 257] on button "Meer informatie bekijken" at bounding box center [1048, 254] width 118 height 21
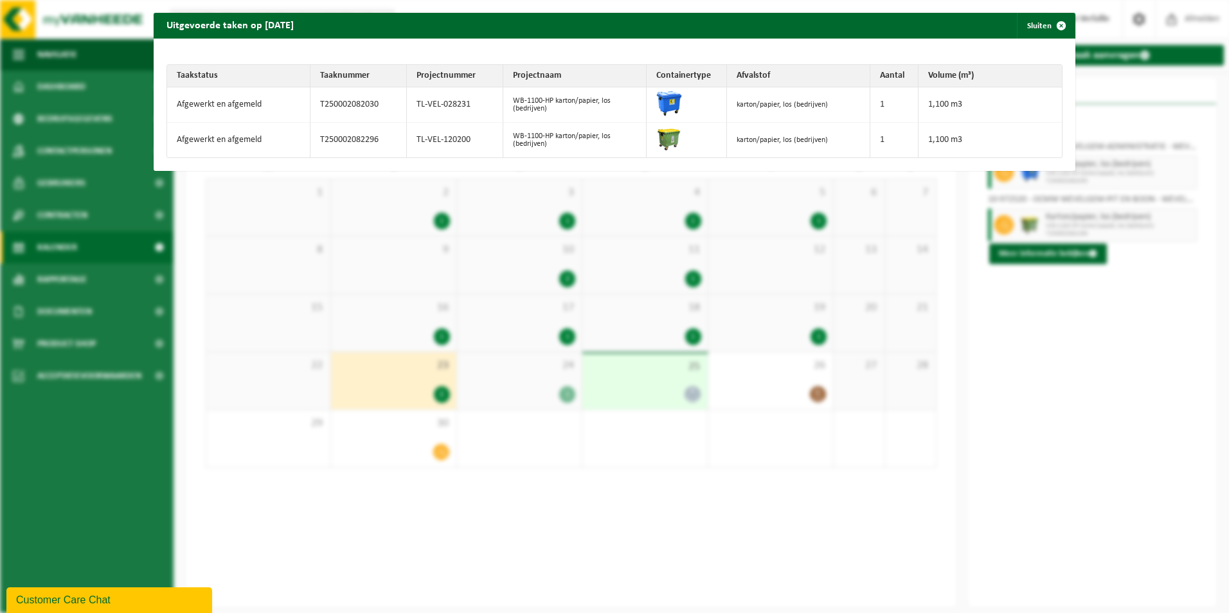
drag, startPoint x: 347, startPoint y: 81, endPoint x: 338, endPoint y: 72, distance: 12.7
click at [346, 80] on th "Taaknummer" at bounding box center [359, 76] width 96 height 23
click at [338, 74] on th "Taaknummer" at bounding box center [359, 76] width 96 height 23
click at [353, 101] on td "T250002082030" at bounding box center [359, 104] width 96 height 35
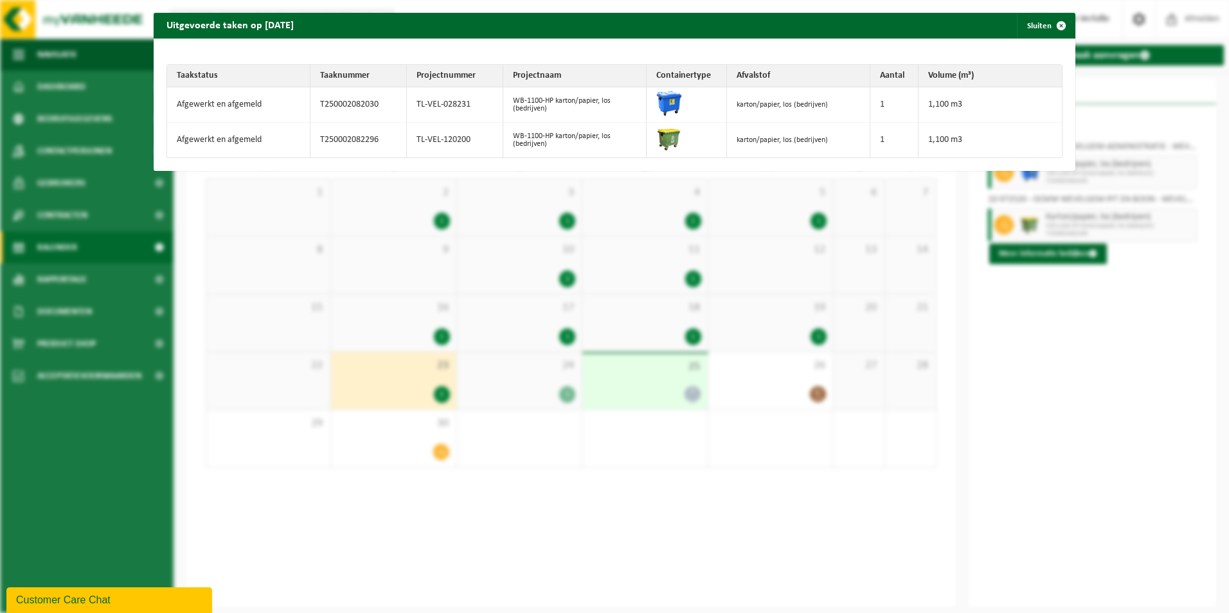
click at [341, 76] on th "Taaknummer" at bounding box center [359, 76] width 96 height 23
copy th "Taaknummer"
click at [1052, 27] on span "button" at bounding box center [1062, 26] width 26 height 26
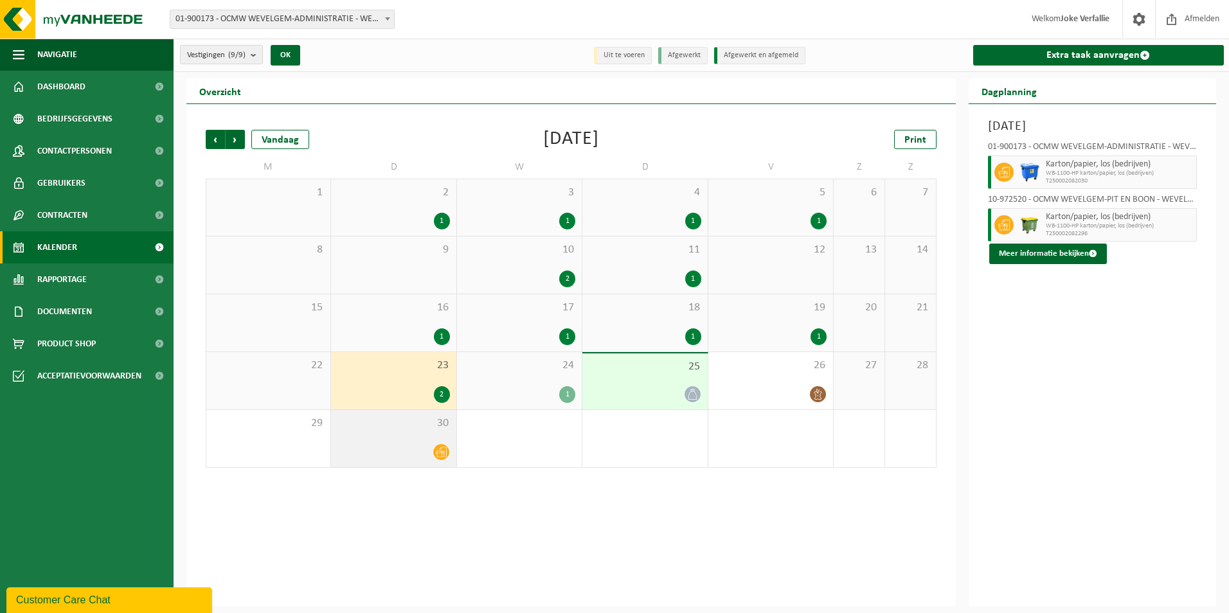
click at [426, 453] on div at bounding box center [394, 452] width 112 height 17
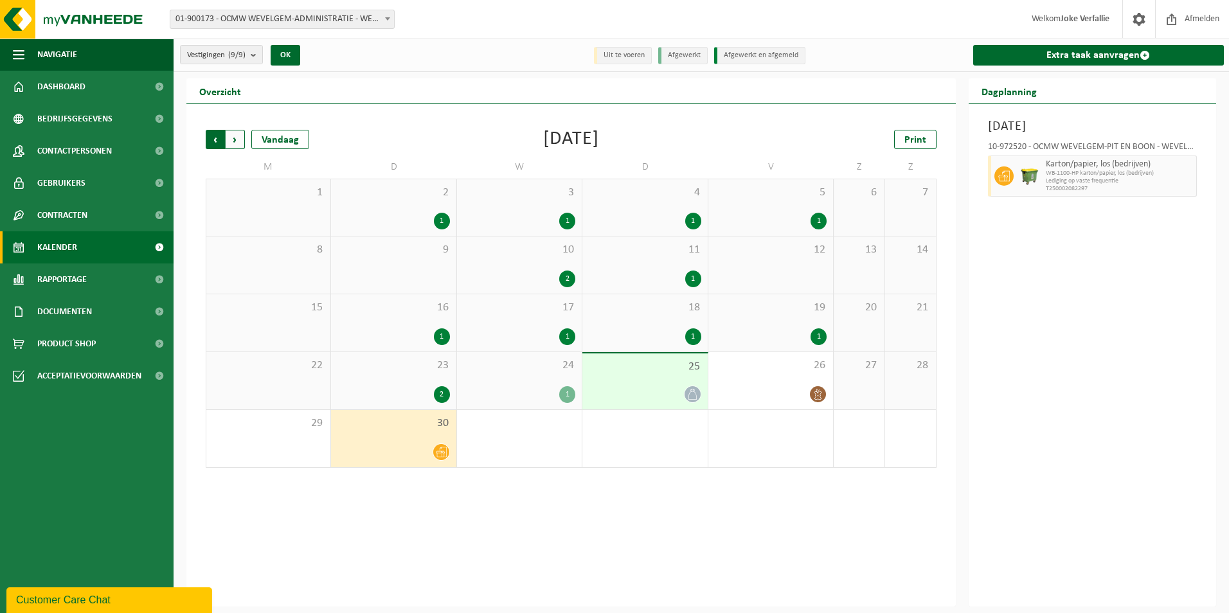
click at [239, 140] on span "Volgende" at bounding box center [235, 139] width 19 height 19
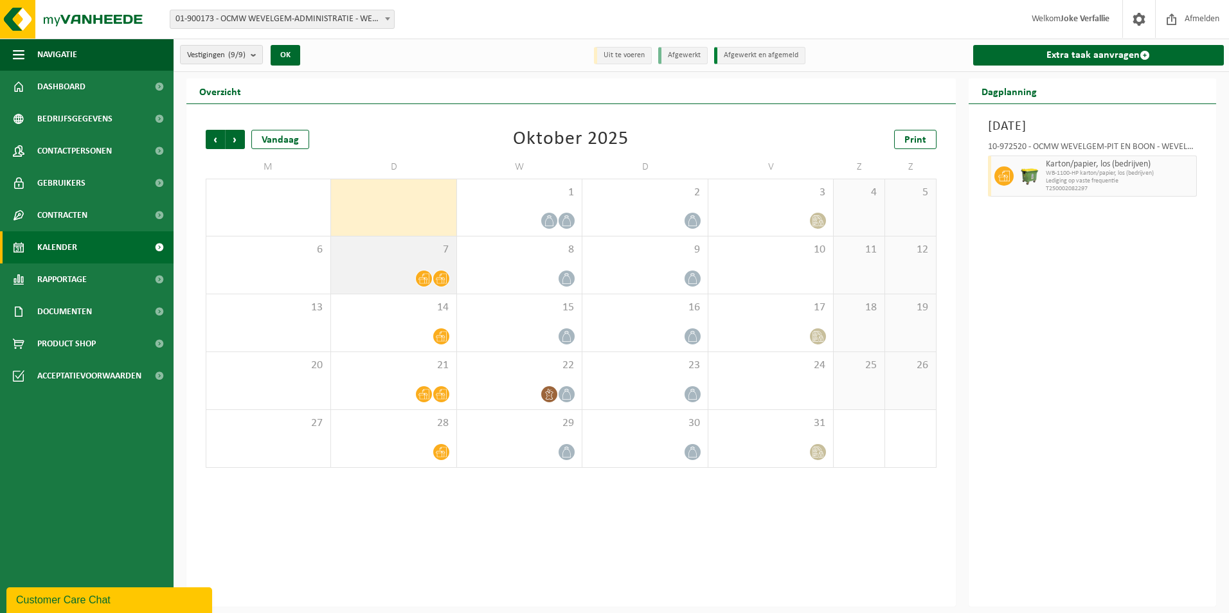
click at [397, 249] on span "7" at bounding box center [394, 250] width 112 height 14
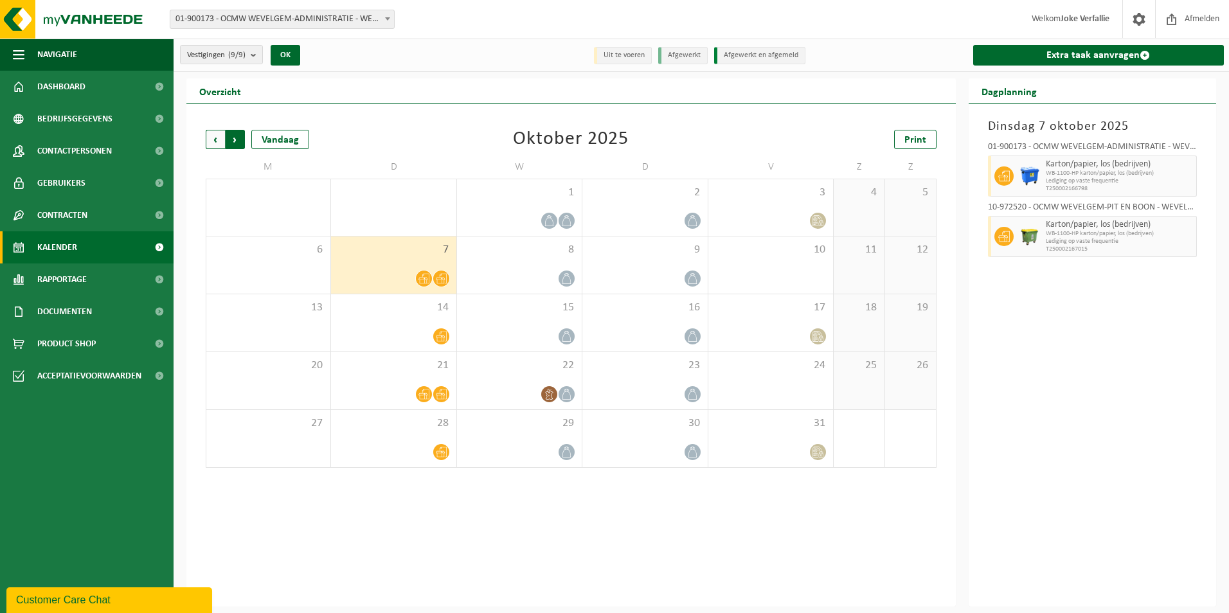
click at [217, 138] on span "Vorige" at bounding box center [215, 139] width 19 height 19
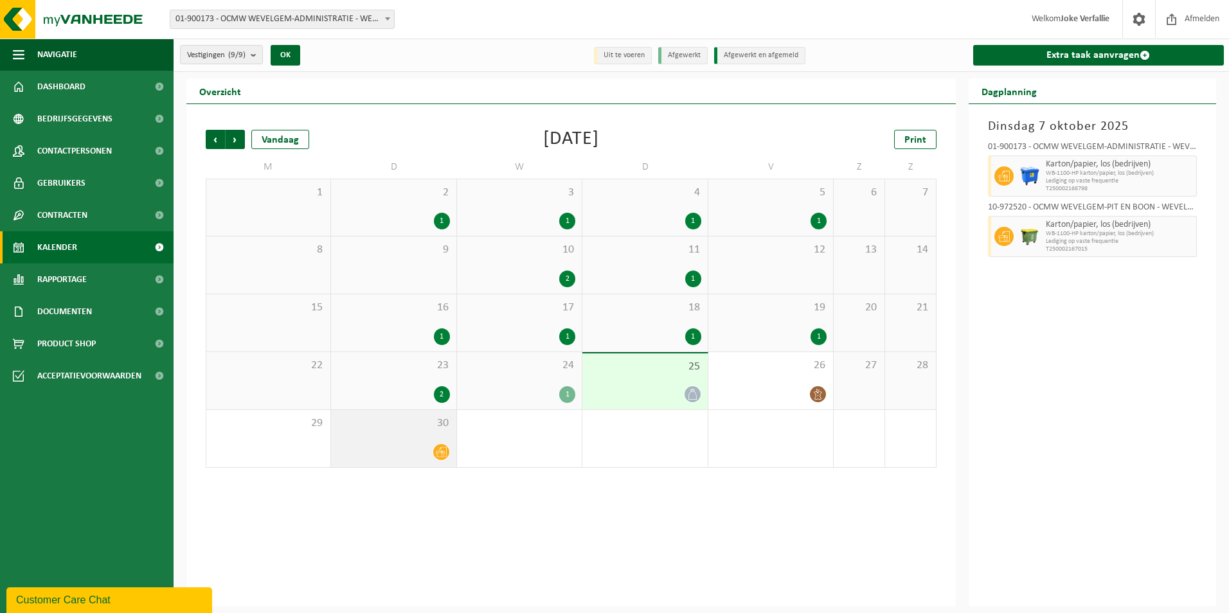
click at [375, 432] on div "30" at bounding box center [393, 438] width 125 height 57
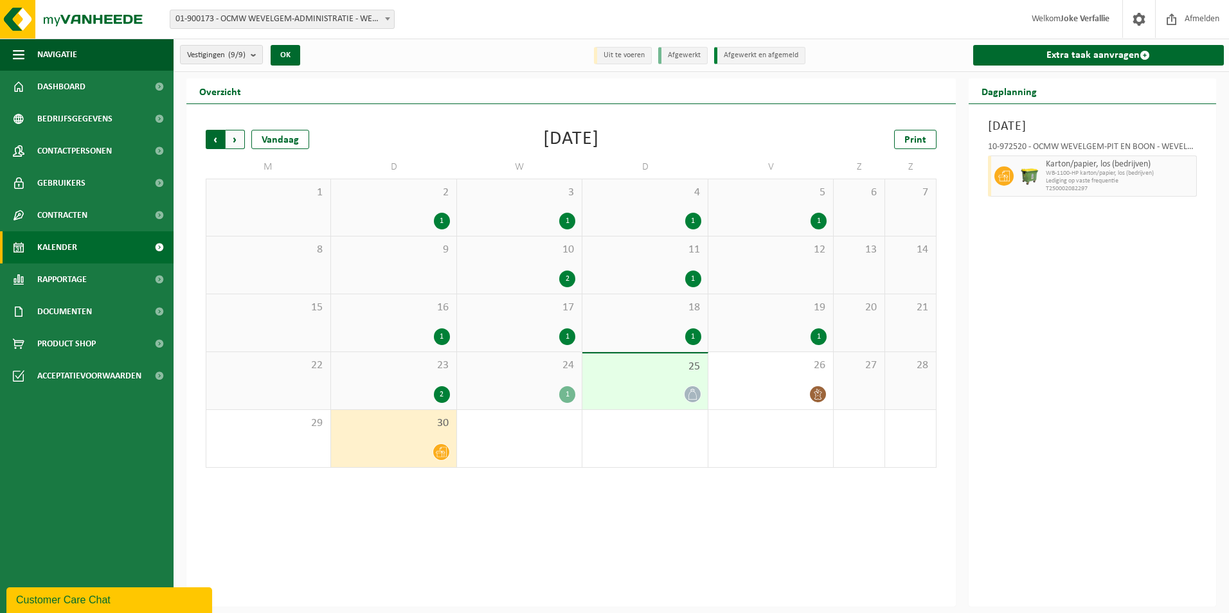
click at [236, 140] on span "Volgende" at bounding box center [235, 139] width 19 height 19
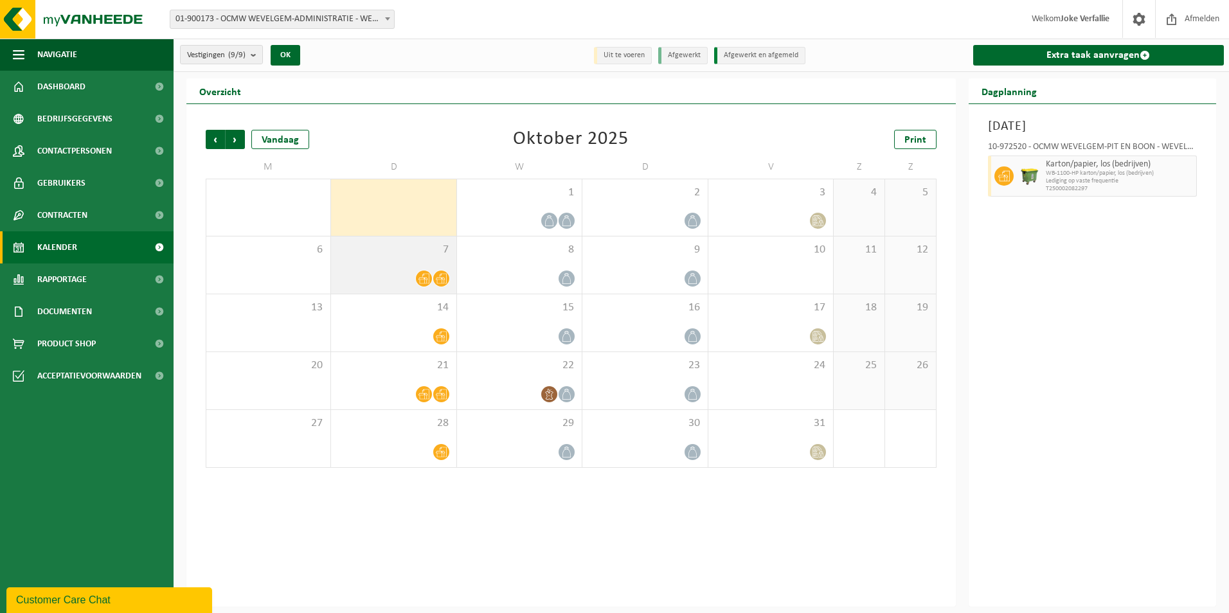
click at [399, 266] on div "7" at bounding box center [393, 265] width 125 height 57
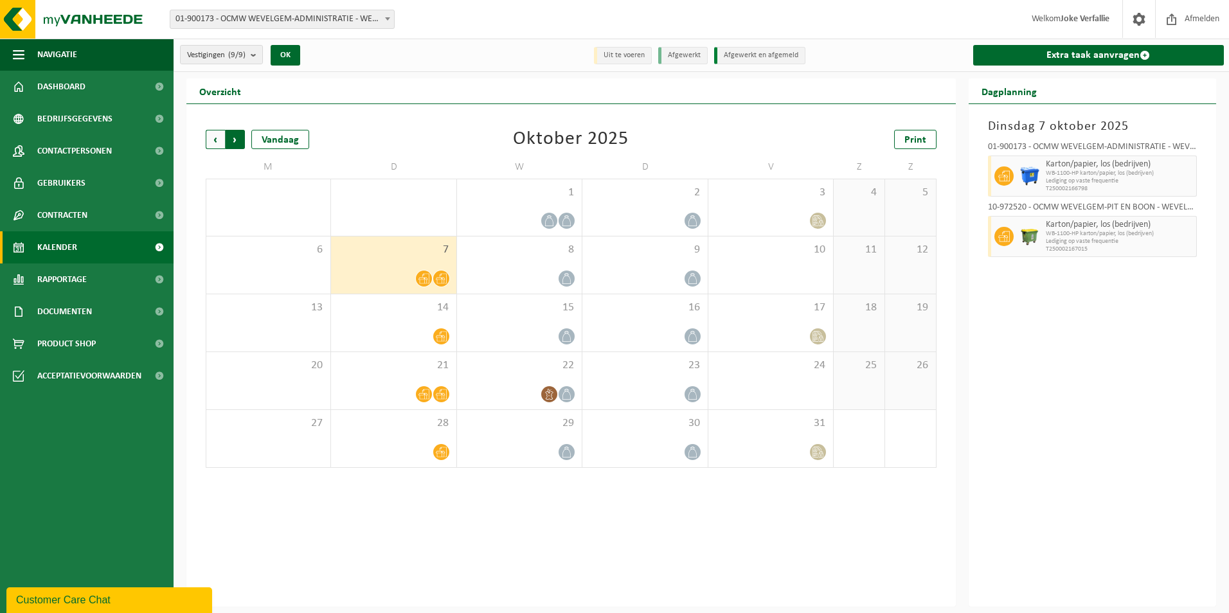
click at [218, 137] on span "Vorige" at bounding box center [215, 139] width 19 height 19
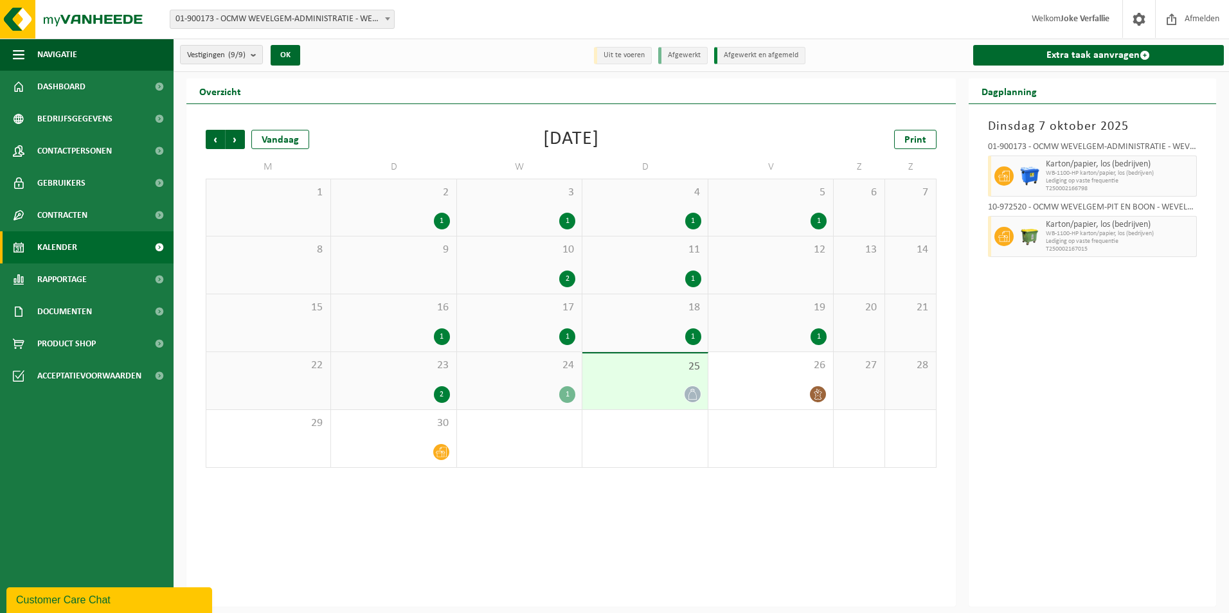
click at [404, 388] on div "2" at bounding box center [394, 394] width 112 height 17
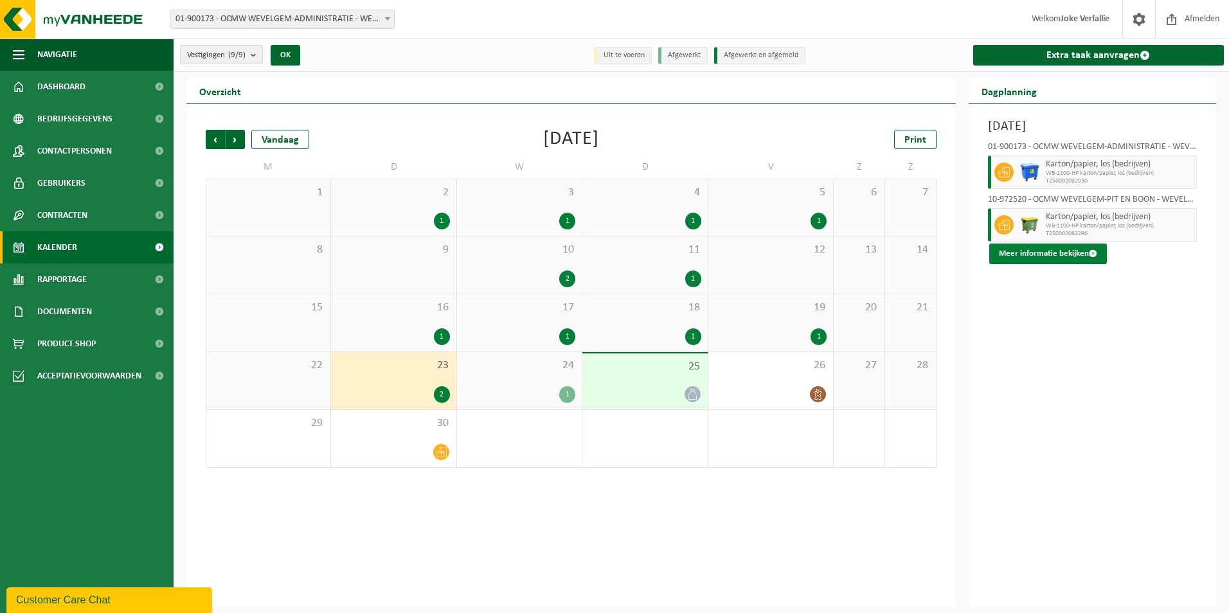
click at [1049, 255] on button "Meer informatie bekijken" at bounding box center [1048, 254] width 118 height 21
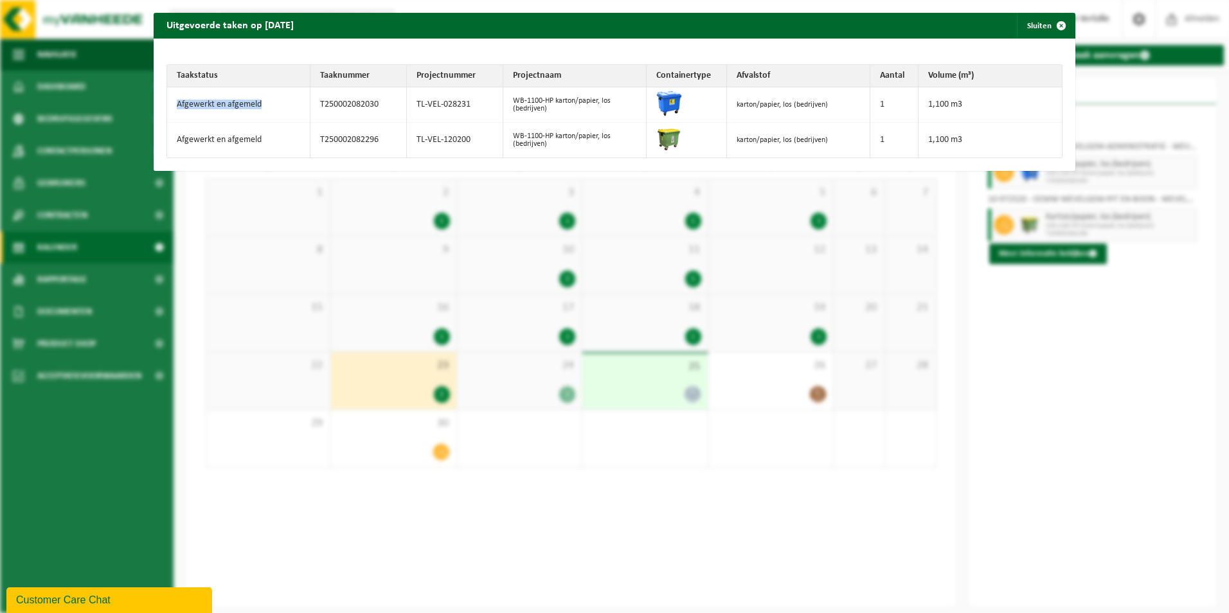
drag, startPoint x: 177, startPoint y: 103, endPoint x: 260, endPoint y: 103, distance: 82.3
click at [260, 103] on td "Afgewerkt en afgemeld" at bounding box center [238, 104] width 143 height 35
copy td "Afgewerkt en afgemeld"
click at [1054, 25] on span "button" at bounding box center [1062, 26] width 26 height 26
